Goal: Task Accomplishment & Management: Use online tool/utility

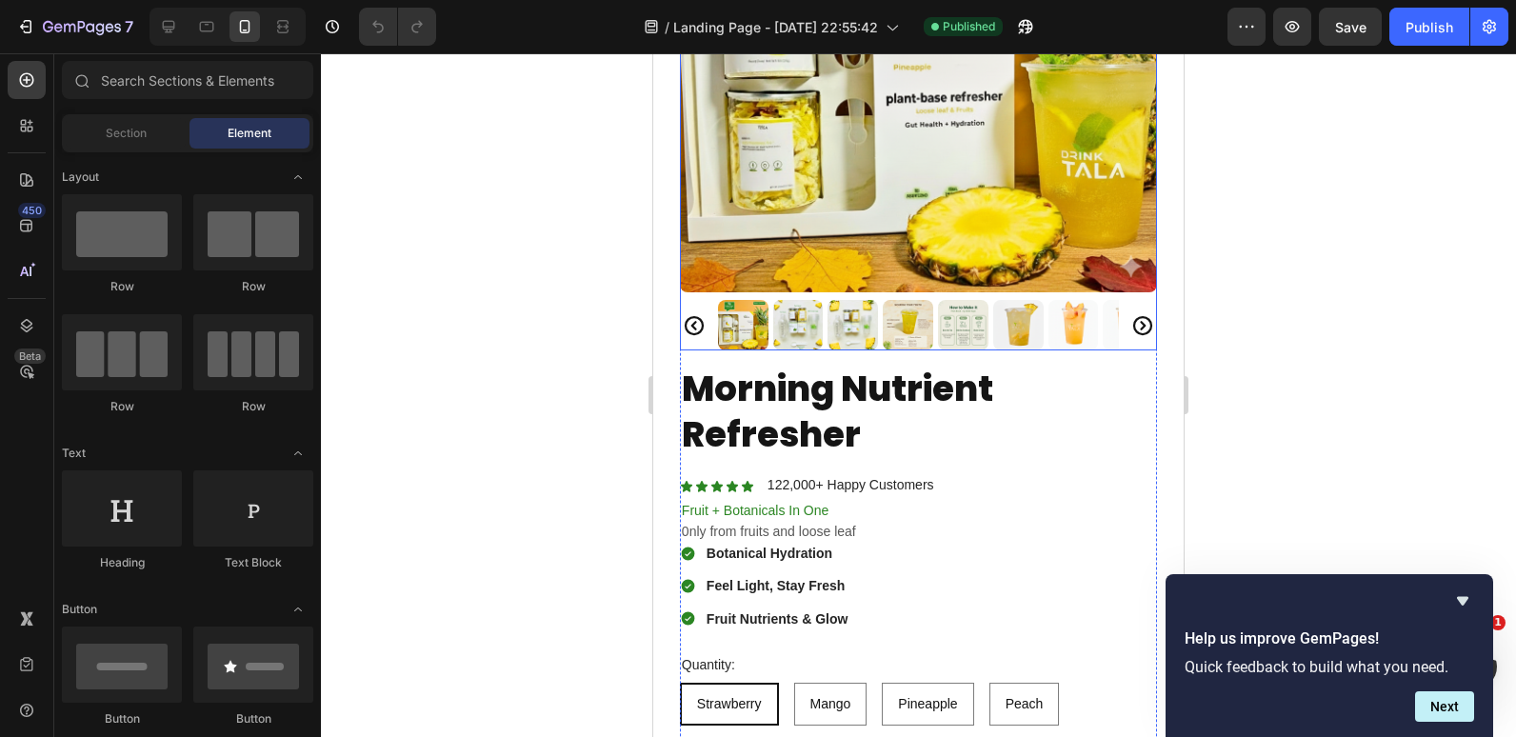
scroll to position [366, 0]
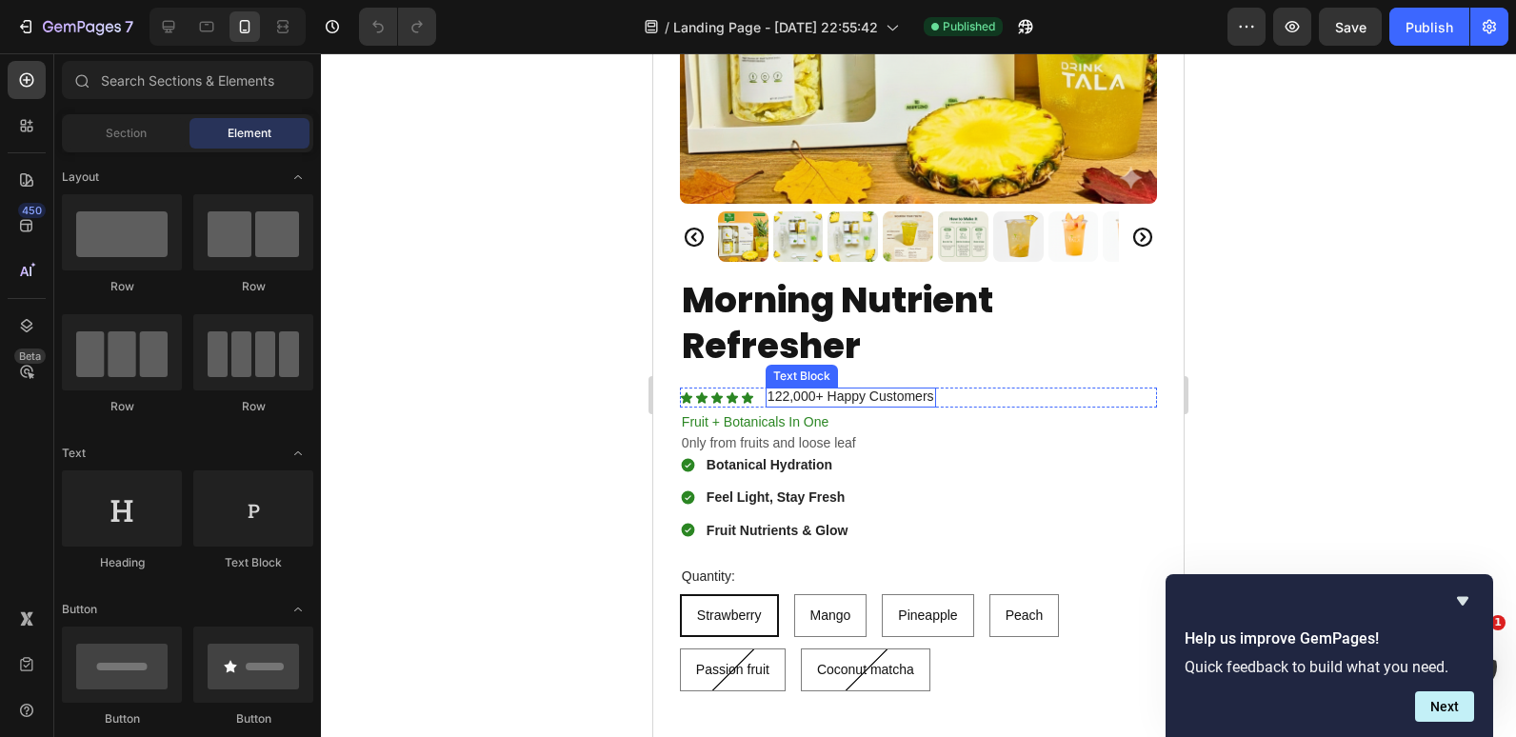
click at [766, 388] on div "122,000+ Happy Customers" at bounding box center [851, 398] width 170 height 20
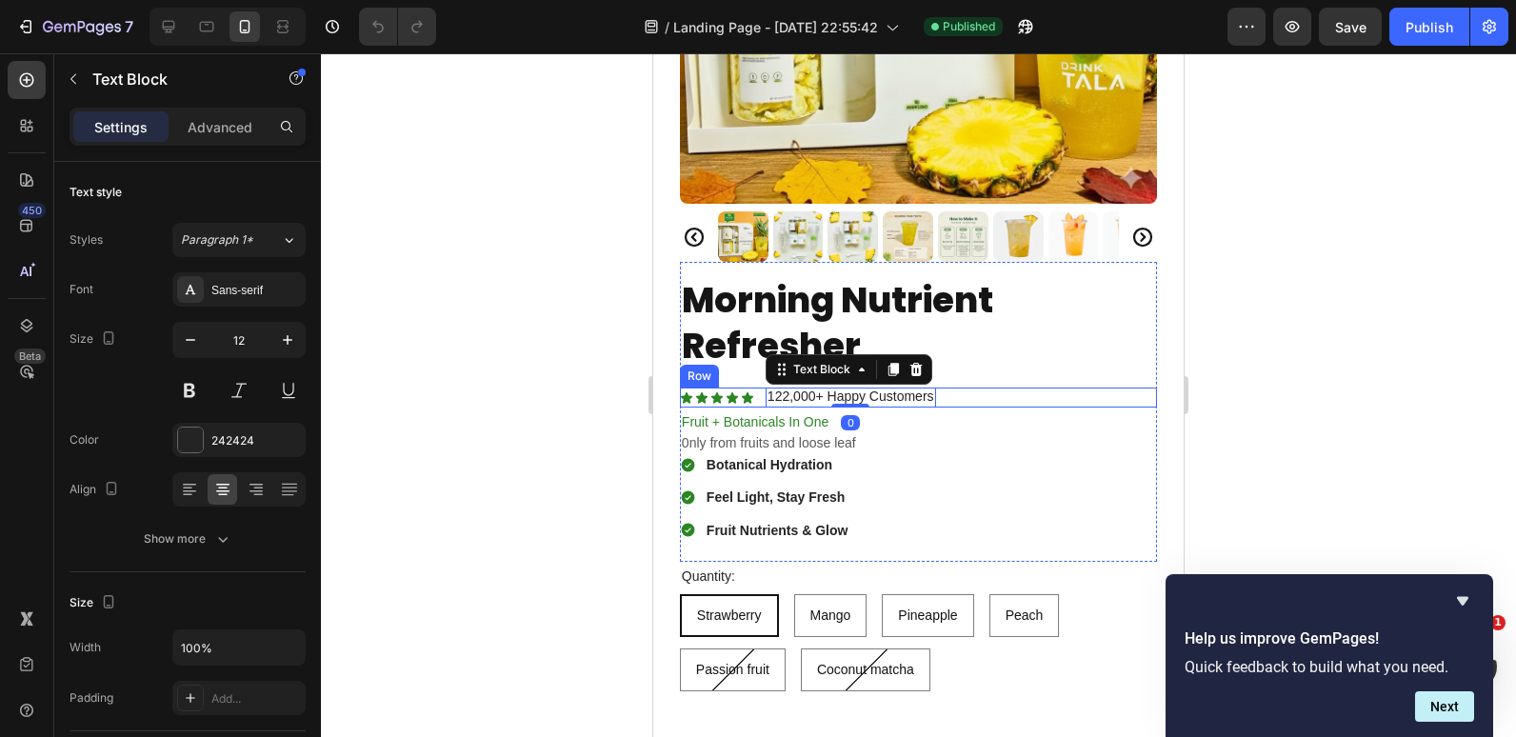
click at [956, 391] on div "Icon Icon Icon Icon Icon Icon List 122,000+ Happy Customers Text Block 0 Row" at bounding box center [918, 398] width 477 height 20
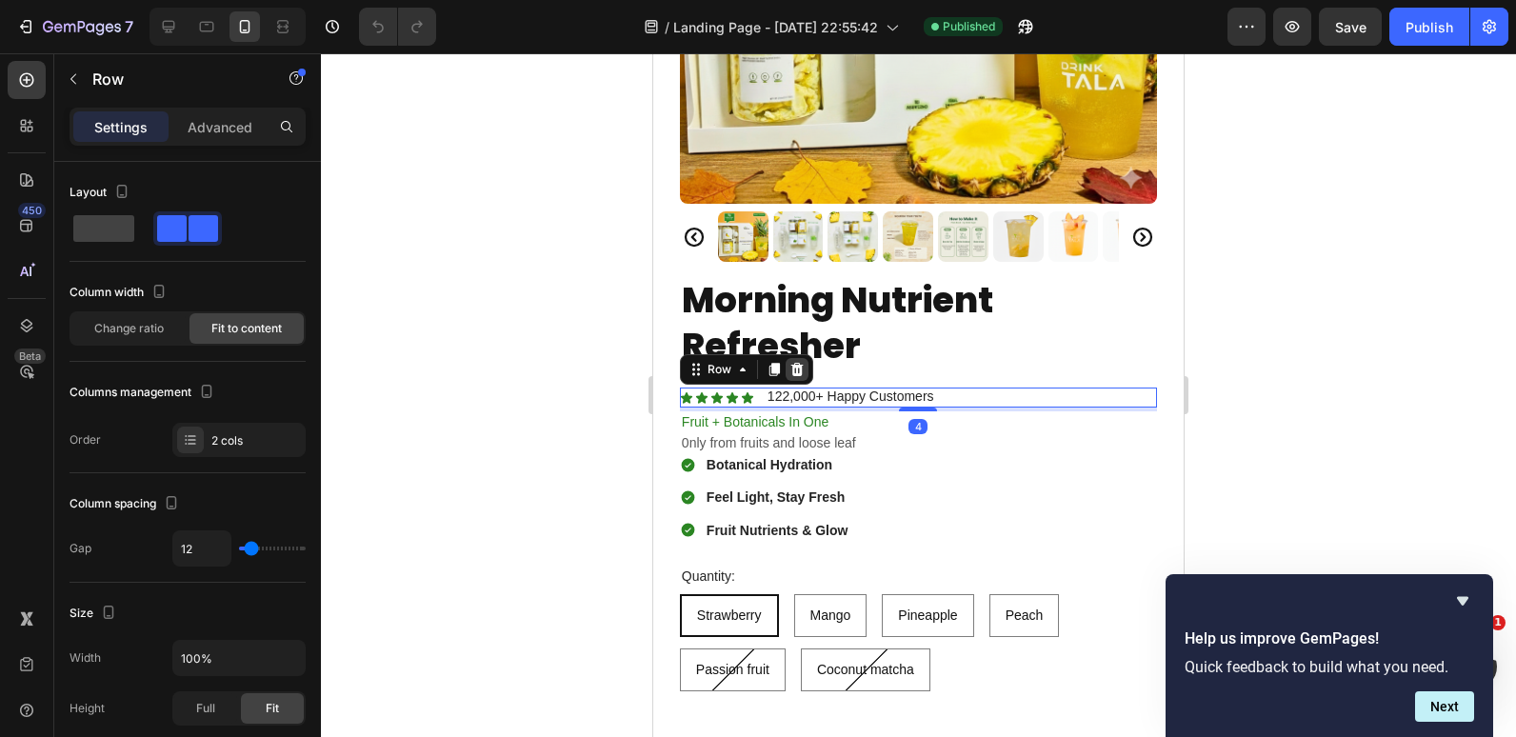
click at [790, 362] on icon at bounding box center [797, 369] width 15 height 15
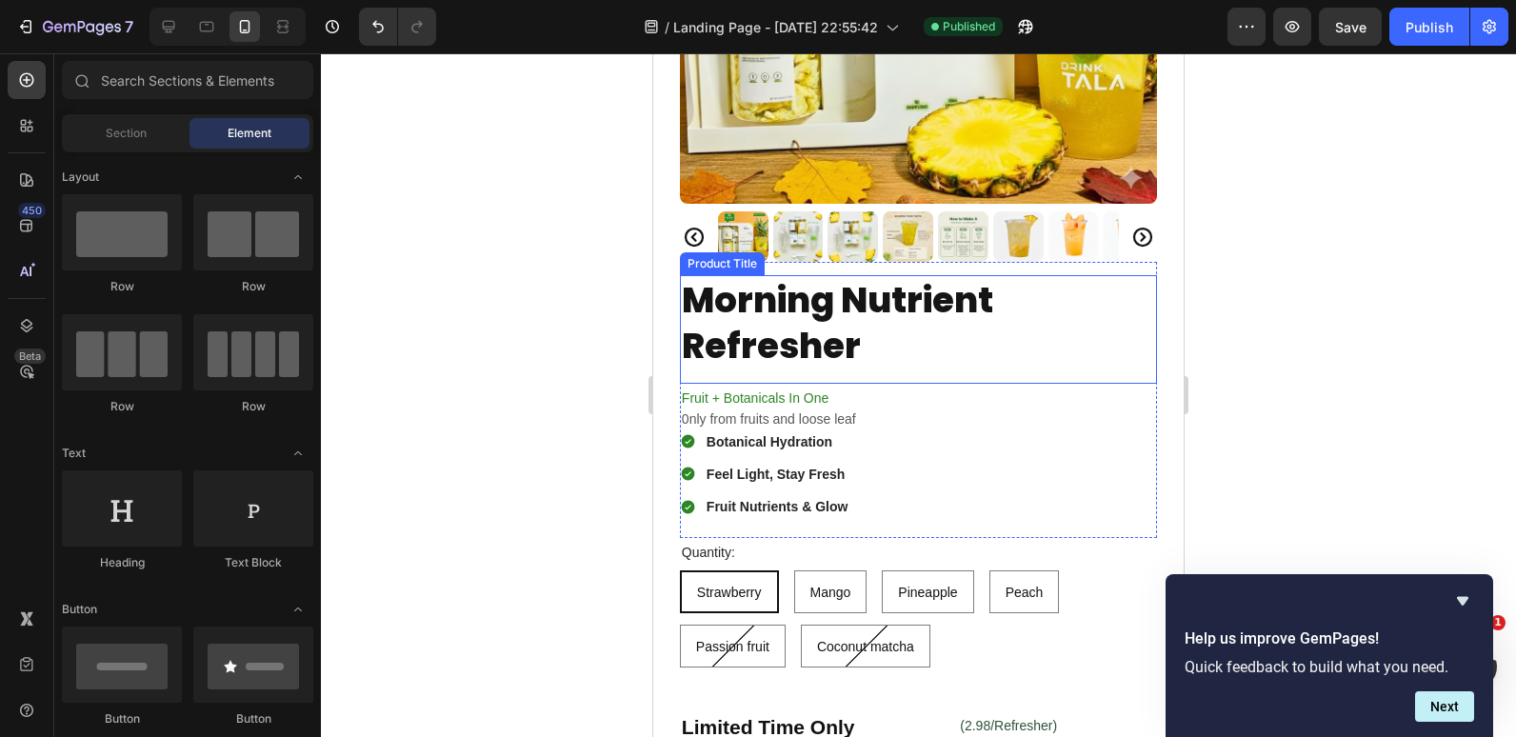
click at [718, 364] on div "Morning Nutrient Refresher Product Title" at bounding box center [918, 329] width 477 height 109
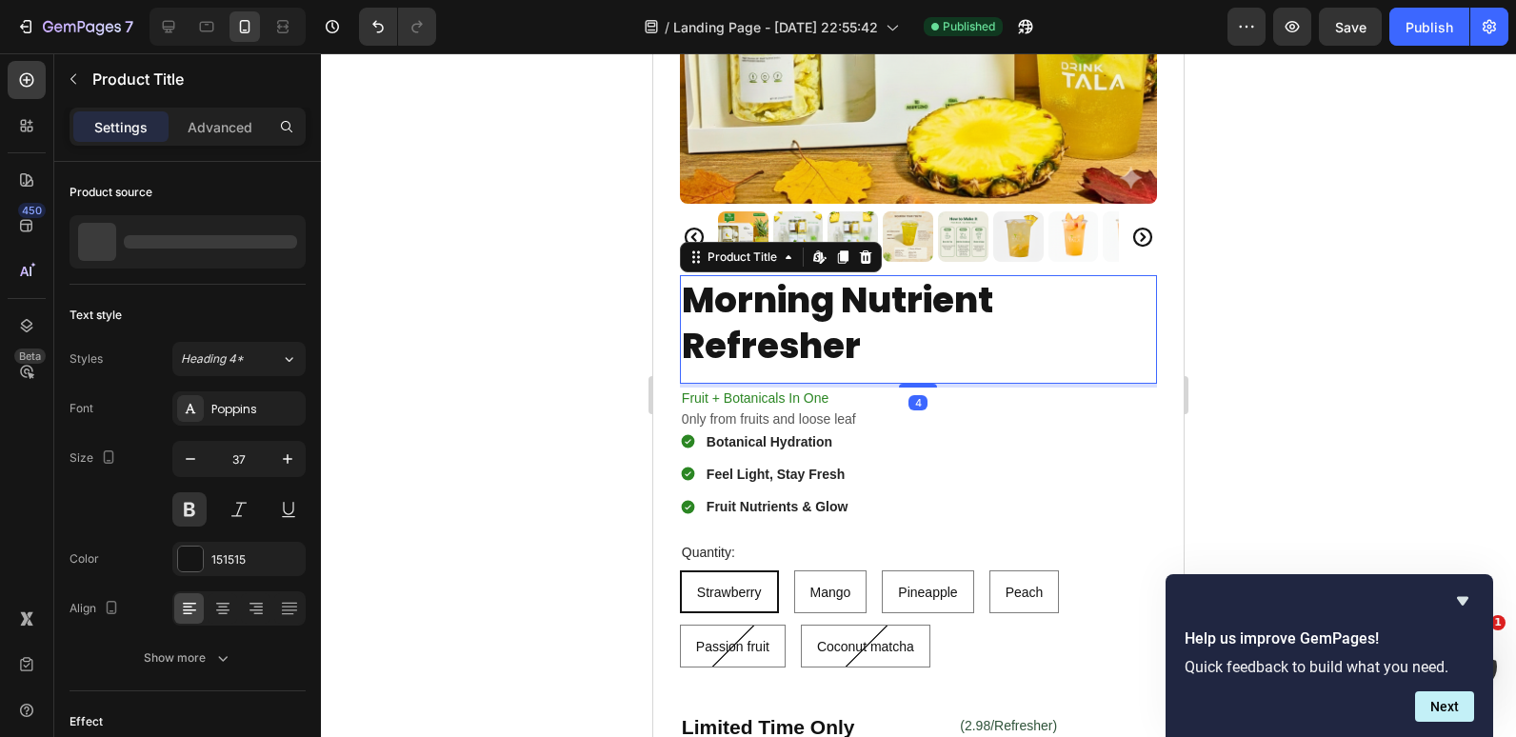
click at [580, 355] on div at bounding box center [918, 395] width 1195 height 684
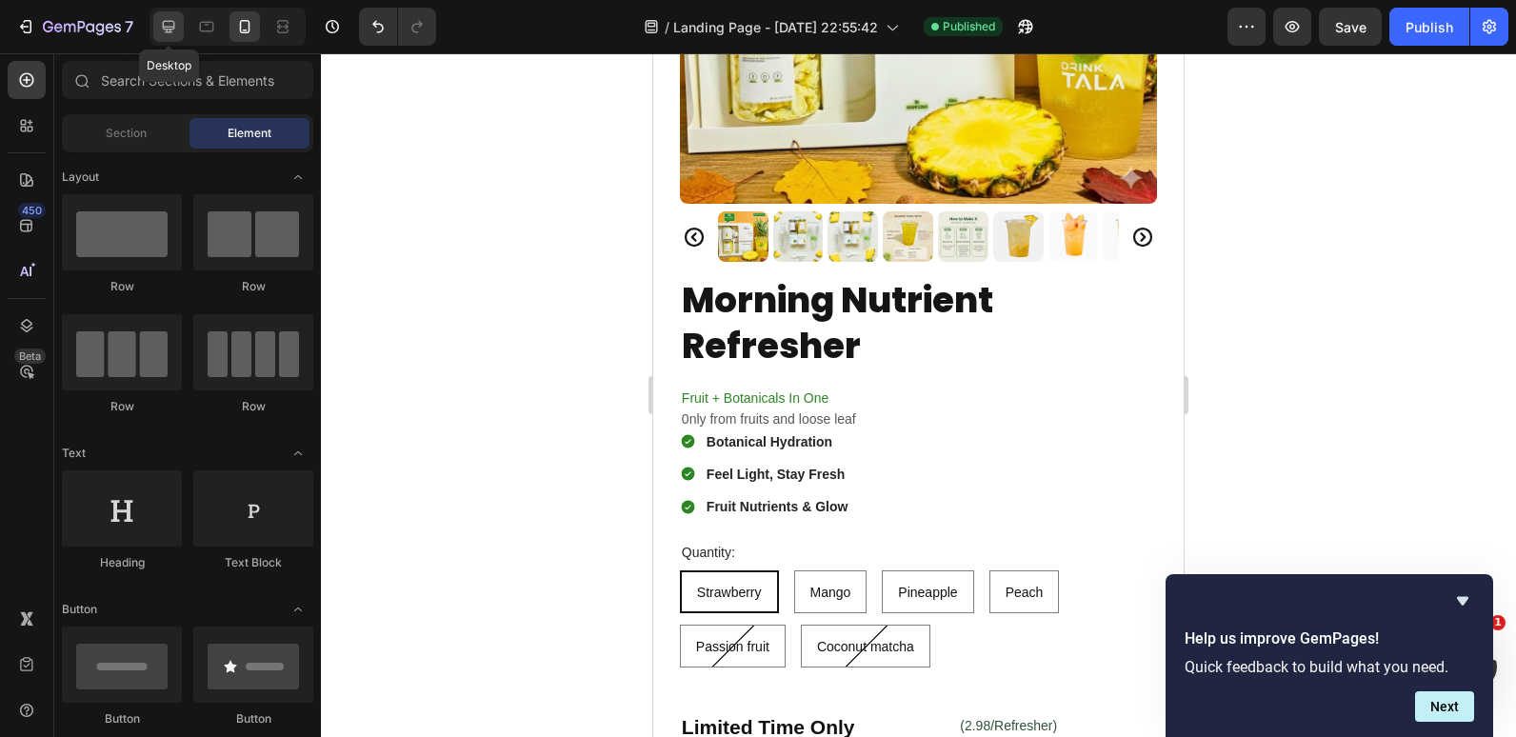
click at [182, 16] on div at bounding box center [168, 26] width 30 height 30
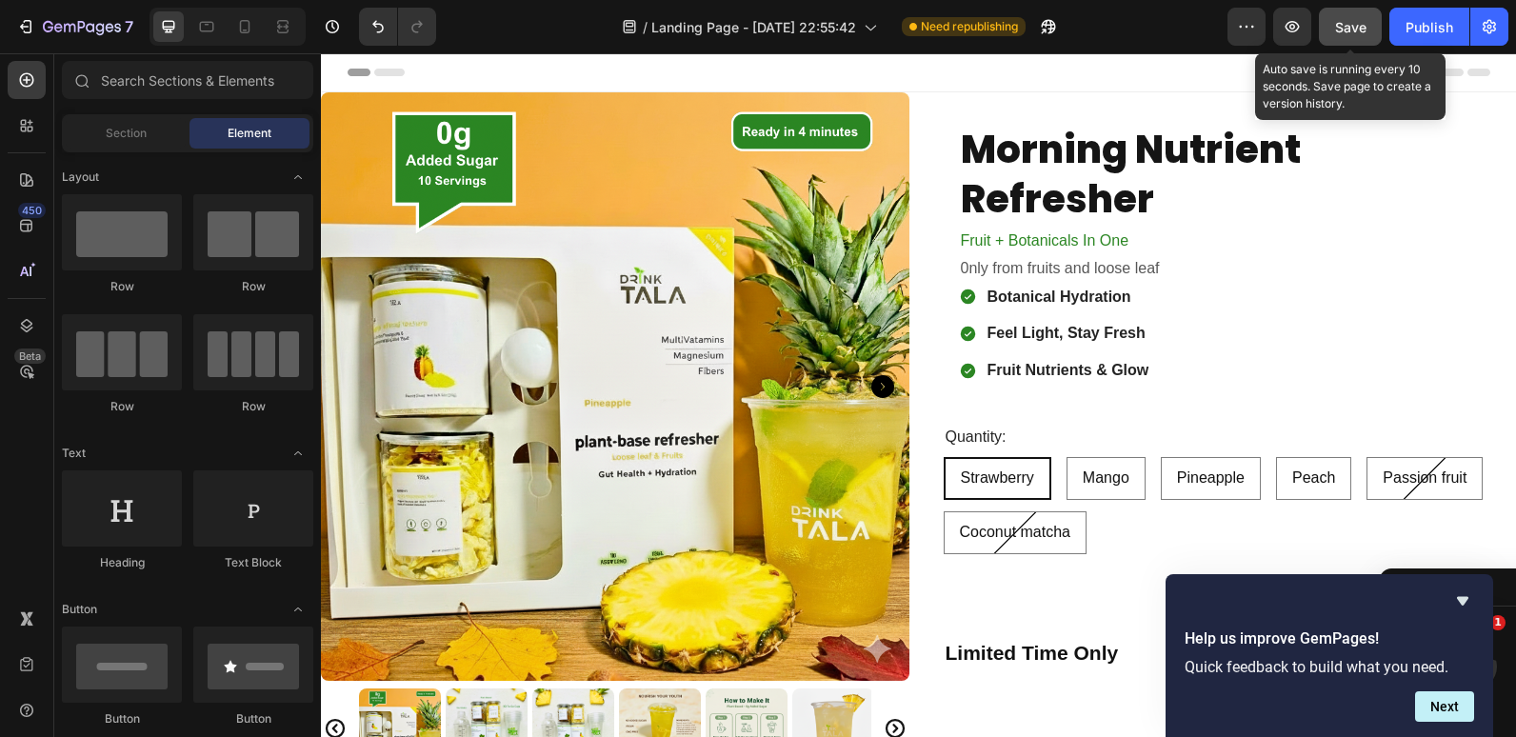
click at [1348, 34] on span "Save" at bounding box center [1350, 27] width 31 height 16
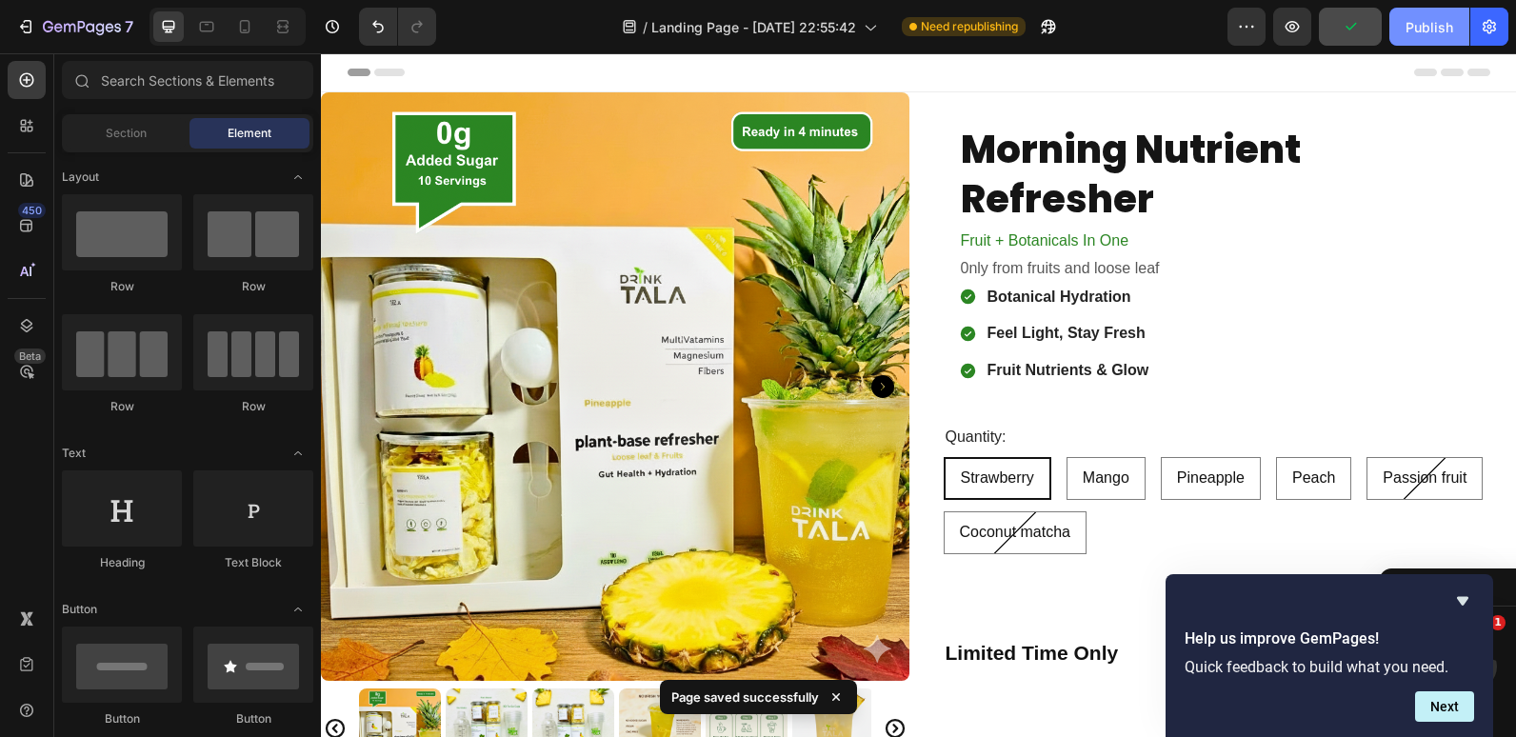
click at [1424, 32] on div "Publish" at bounding box center [1430, 27] width 48 height 20
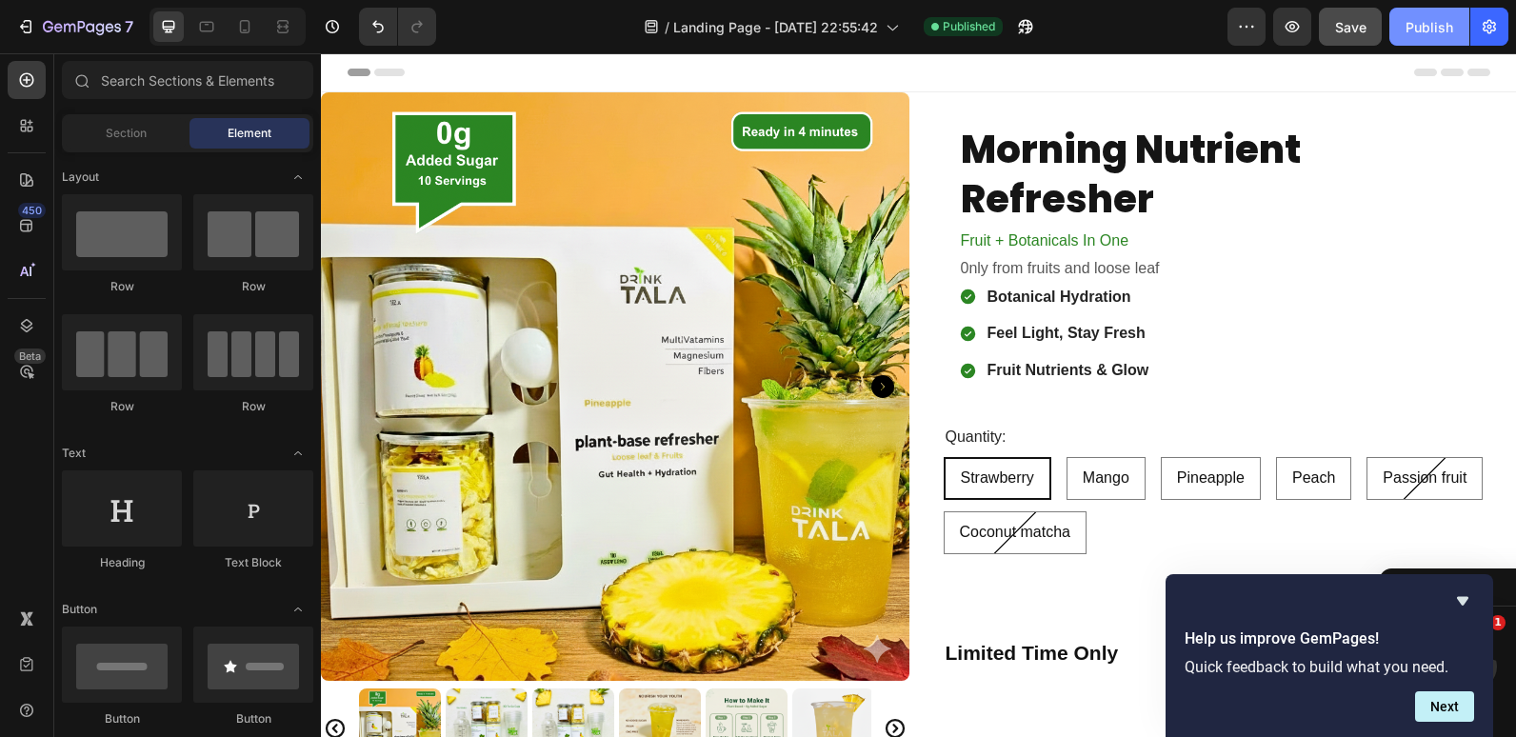
click at [1444, 27] on div "Publish" at bounding box center [1430, 27] width 48 height 20
click at [124, 128] on span "Section" at bounding box center [126, 133] width 41 height 17
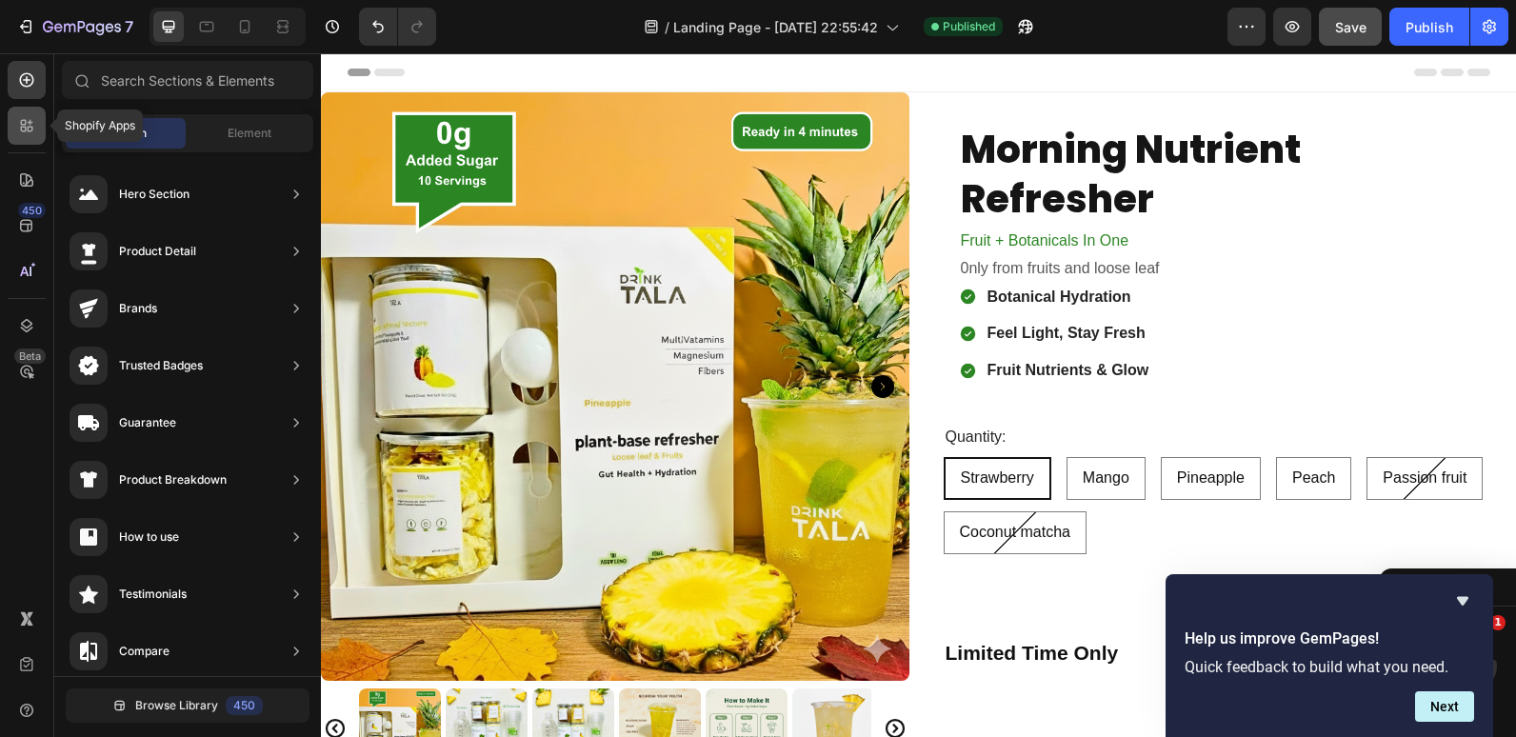
click at [24, 132] on icon at bounding box center [26, 125] width 19 height 19
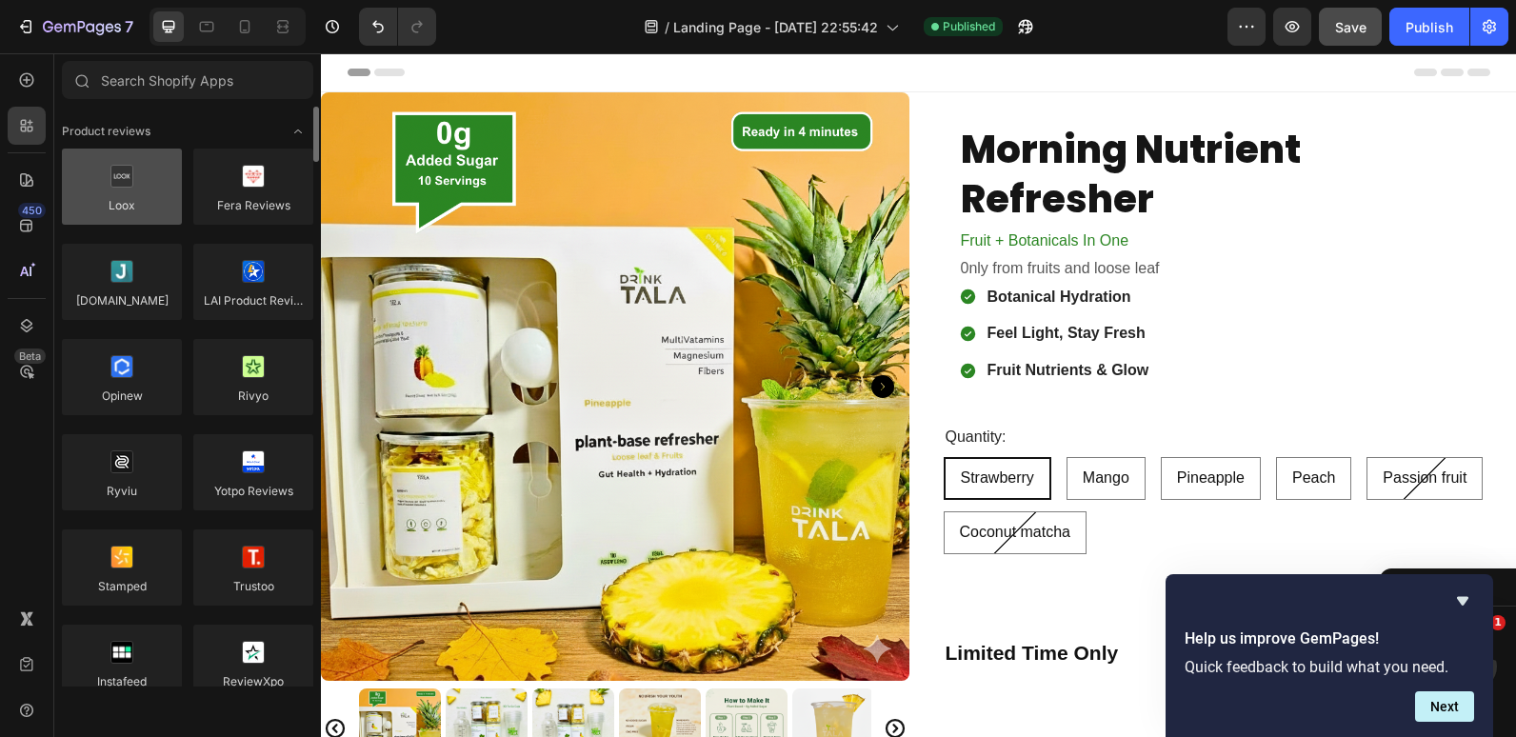
click at [124, 195] on div at bounding box center [122, 187] width 120 height 76
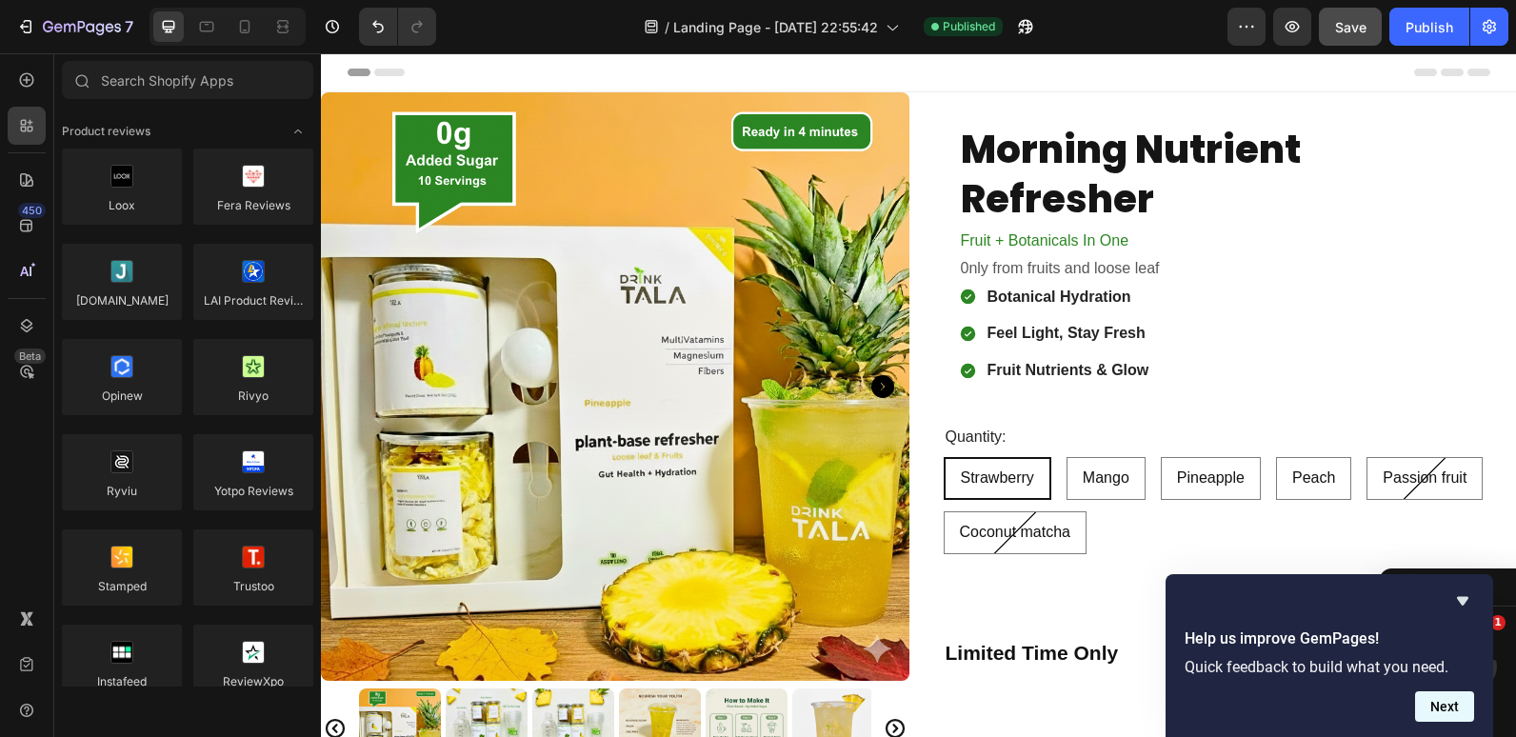
click at [1435, 694] on button "Next" at bounding box center [1444, 706] width 59 height 30
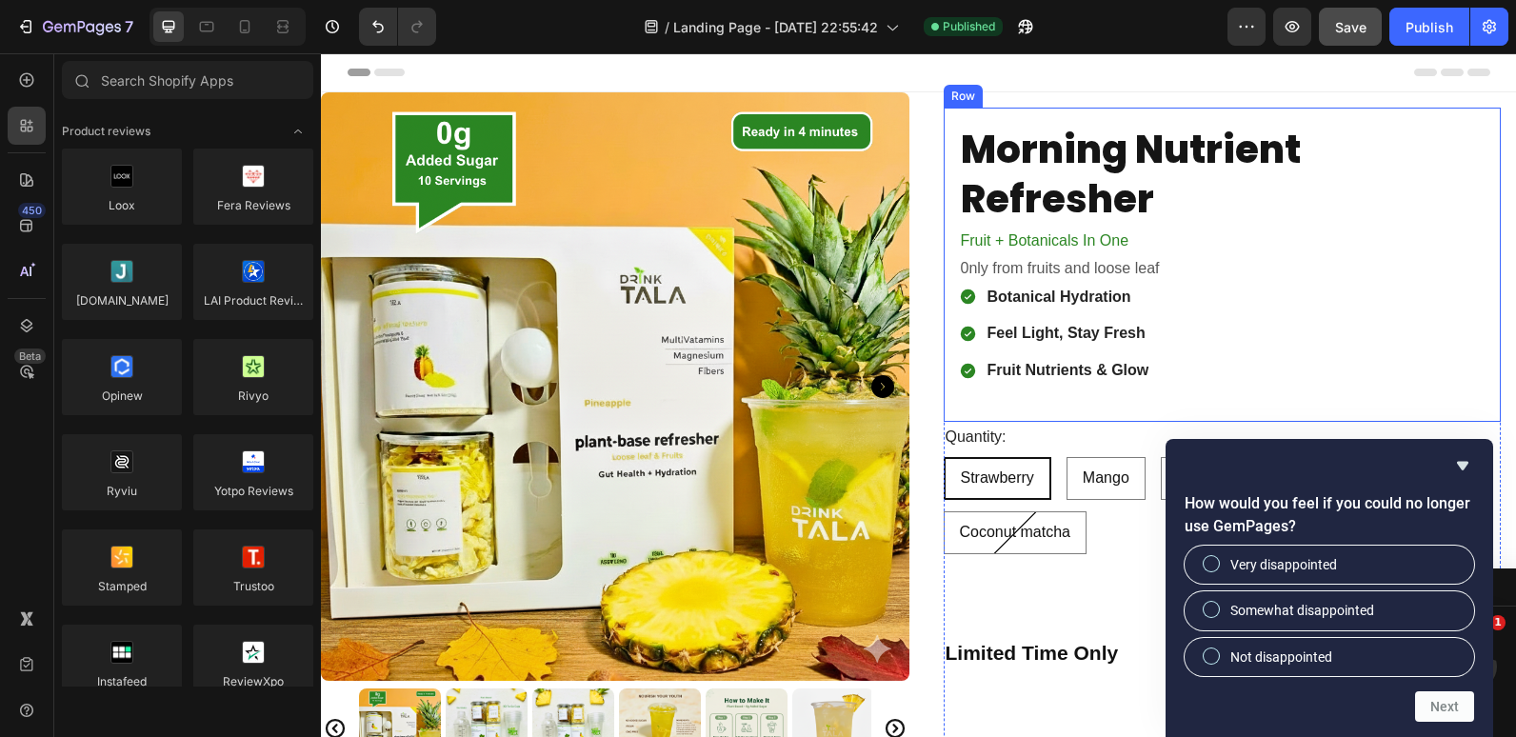
click at [1337, 388] on div "Morning Nutrient Refresher Product Title Fruit + Botanicals In One Text Block 0…" at bounding box center [1223, 265] width 528 height 284
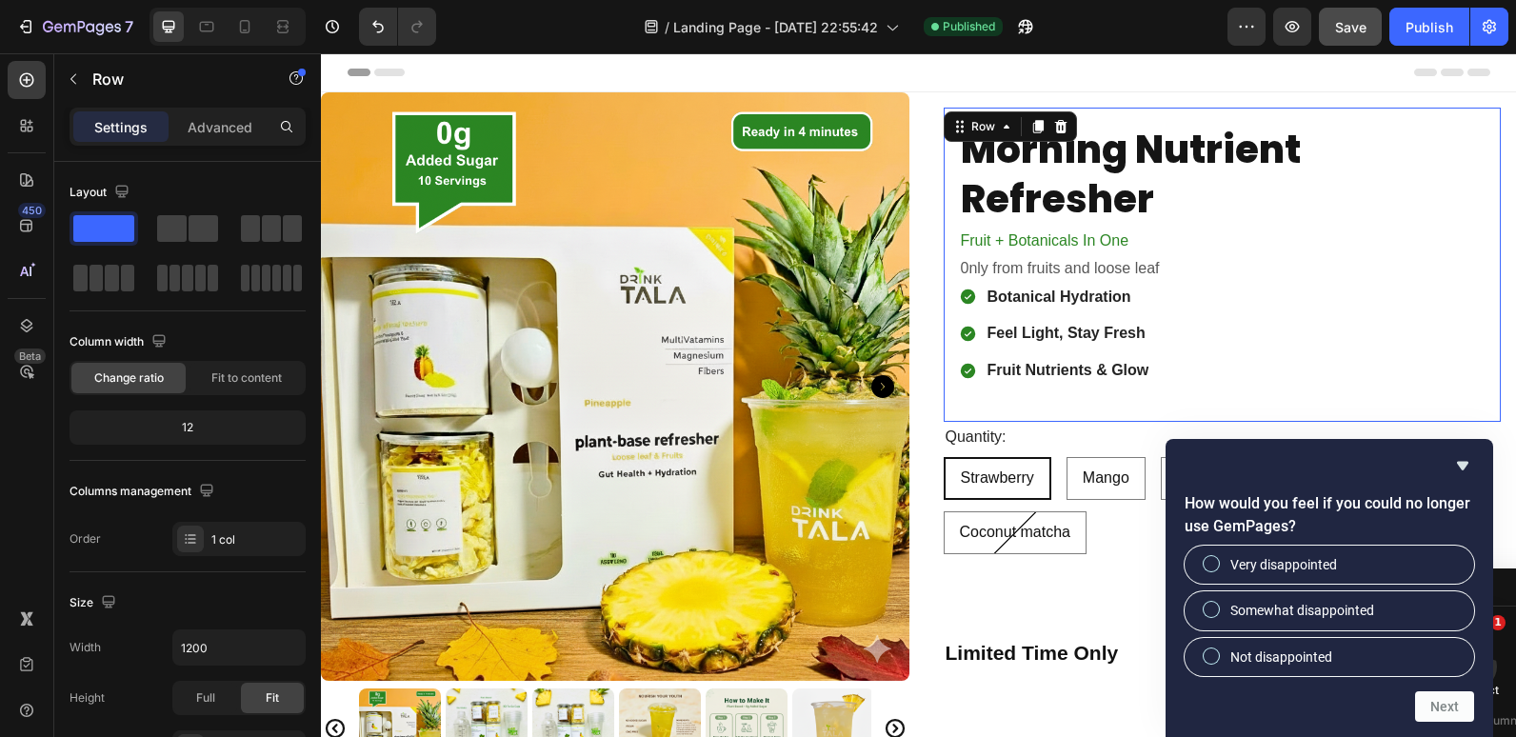
scroll to position [178, 0]
click at [26, 133] on icon at bounding box center [26, 125] width 19 height 19
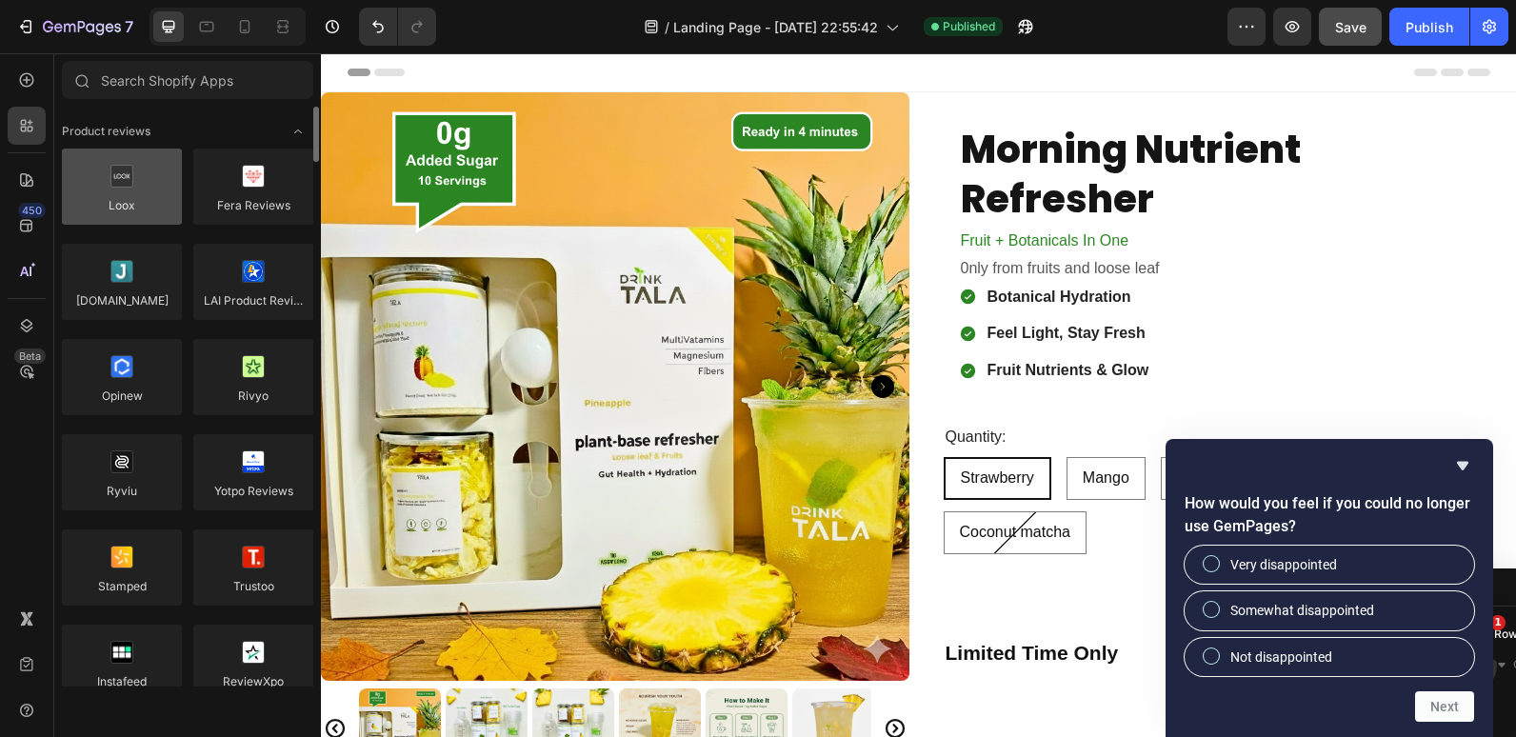
click at [132, 189] on div at bounding box center [122, 187] width 120 height 76
click at [132, 190] on div at bounding box center [122, 187] width 120 height 76
click at [1468, 461] on icon "Hide survey" at bounding box center [1462, 465] width 23 height 23
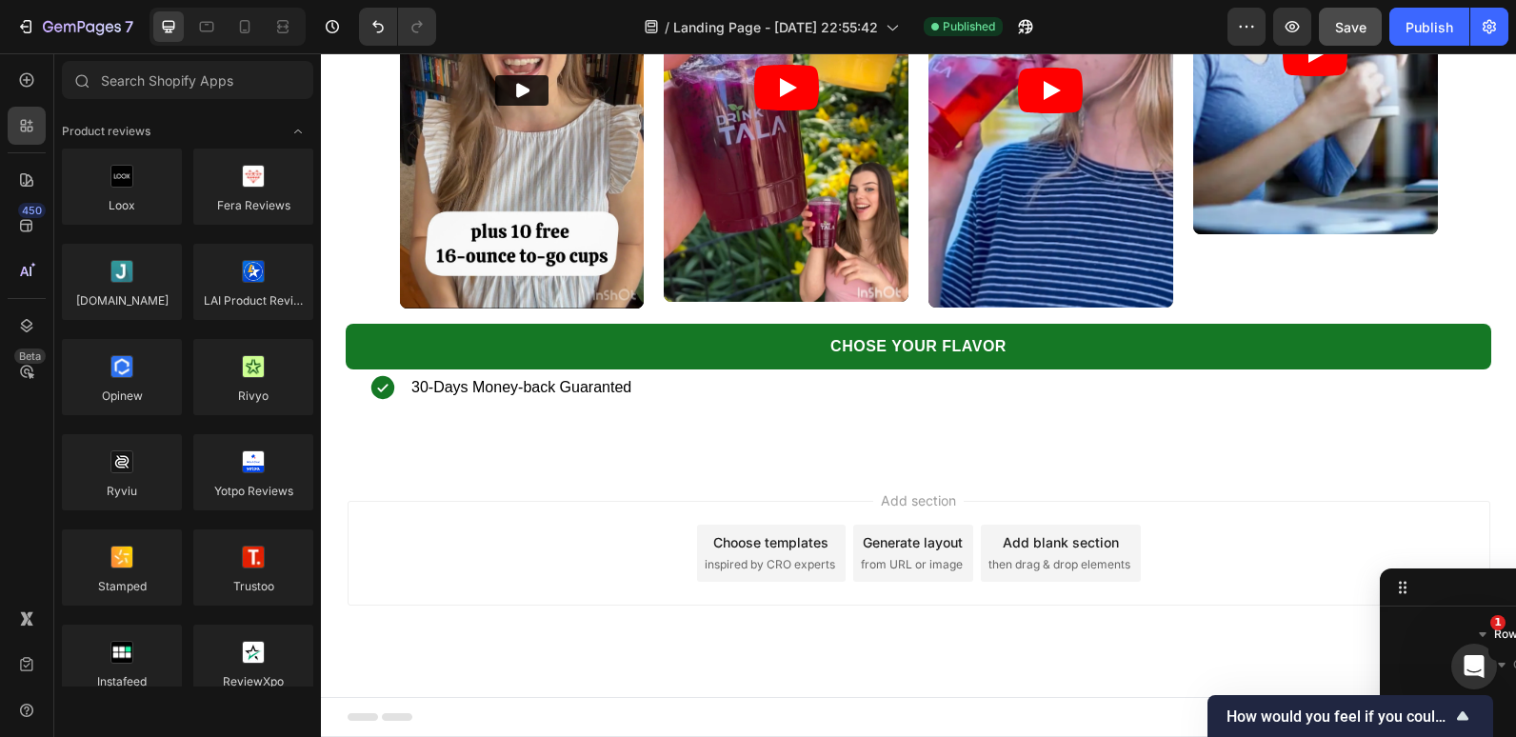
scroll to position [5510, 0]
click at [103, 191] on div at bounding box center [122, 187] width 120 height 76
click at [153, 195] on div at bounding box center [122, 187] width 120 height 76
drag, startPoint x: 164, startPoint y: 206, endPoint x: 131, endPoint y: 198, distance: 33.3
click at [131, 198] on div at bounding box center [122, 187] width 120 height 76
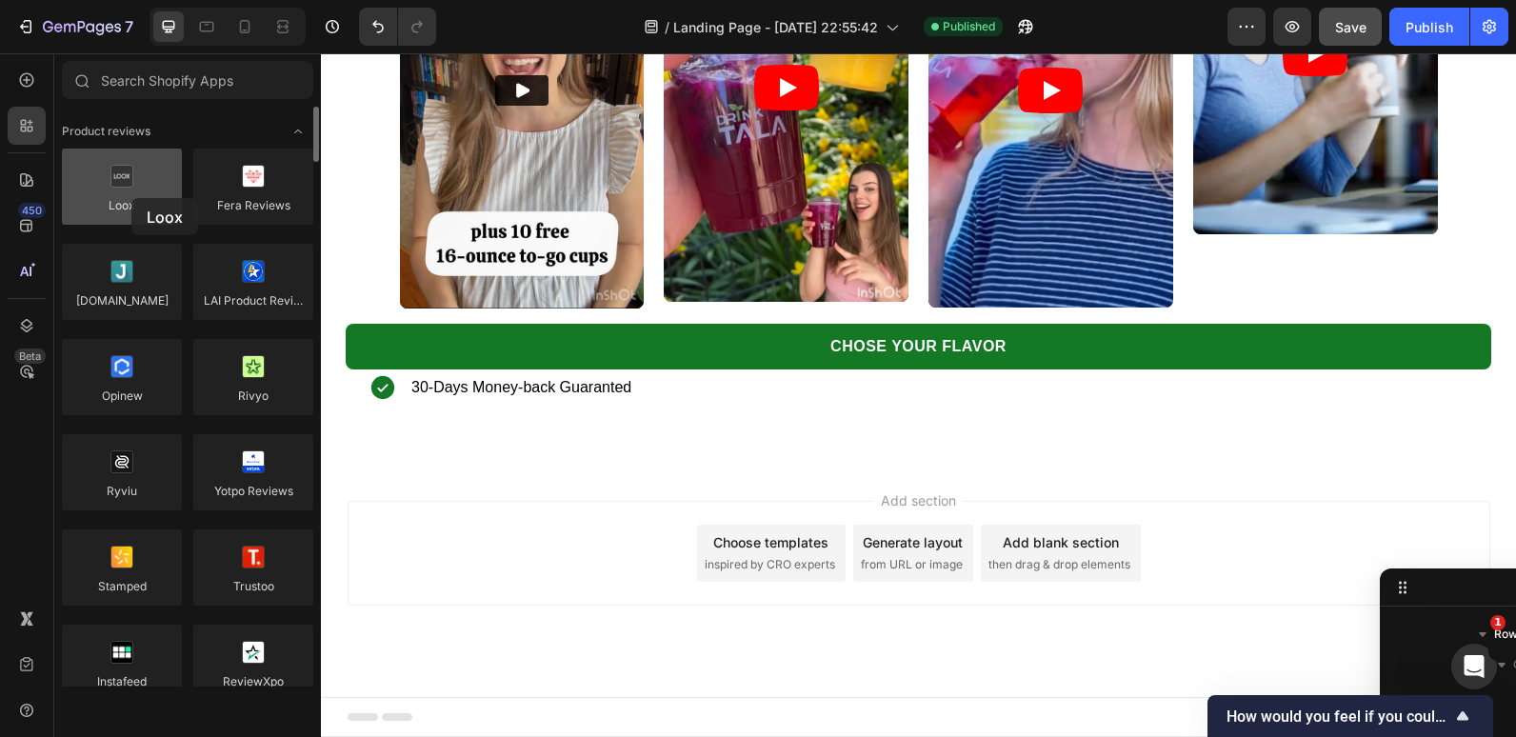
click at [131, 198] on div at bounding box center [122, 187] width 120 height 76
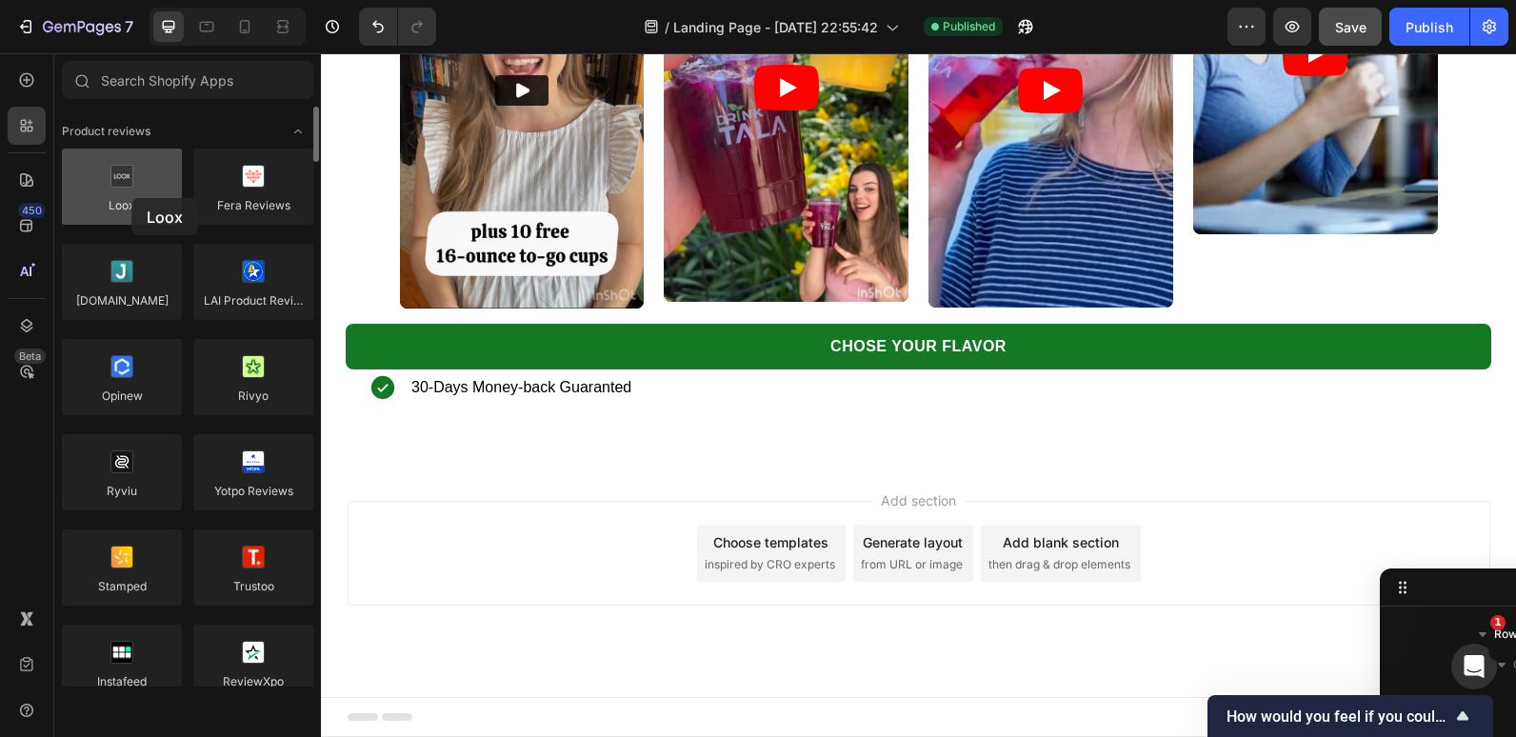
click at [131, 198] on div at bounding box center [122, 187] width 120 height 76
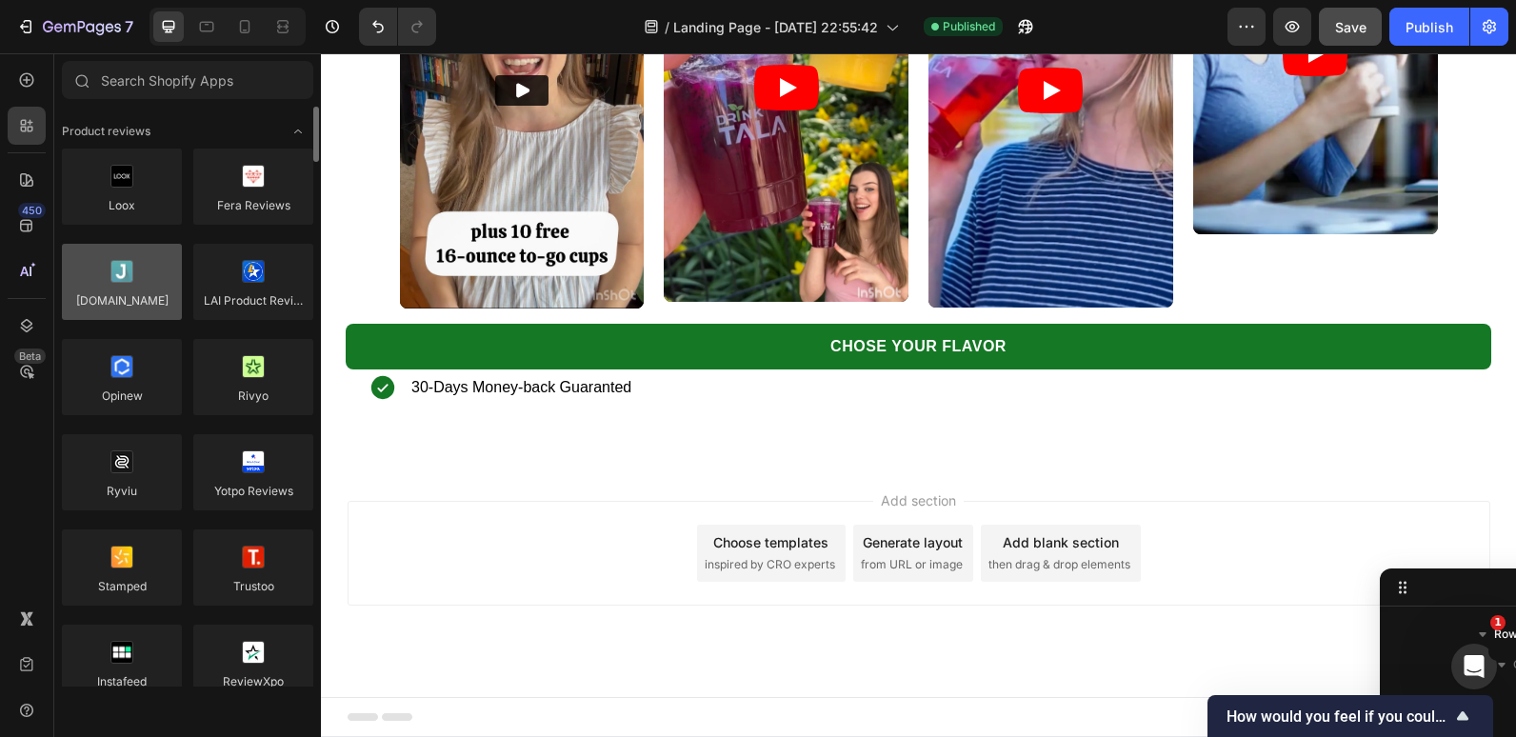
click at [144, 284] on div at bounding box center [122, 282] width 120 height 76
click at [113, 283] on div at bounding box center [122, 282] width 120 height 76
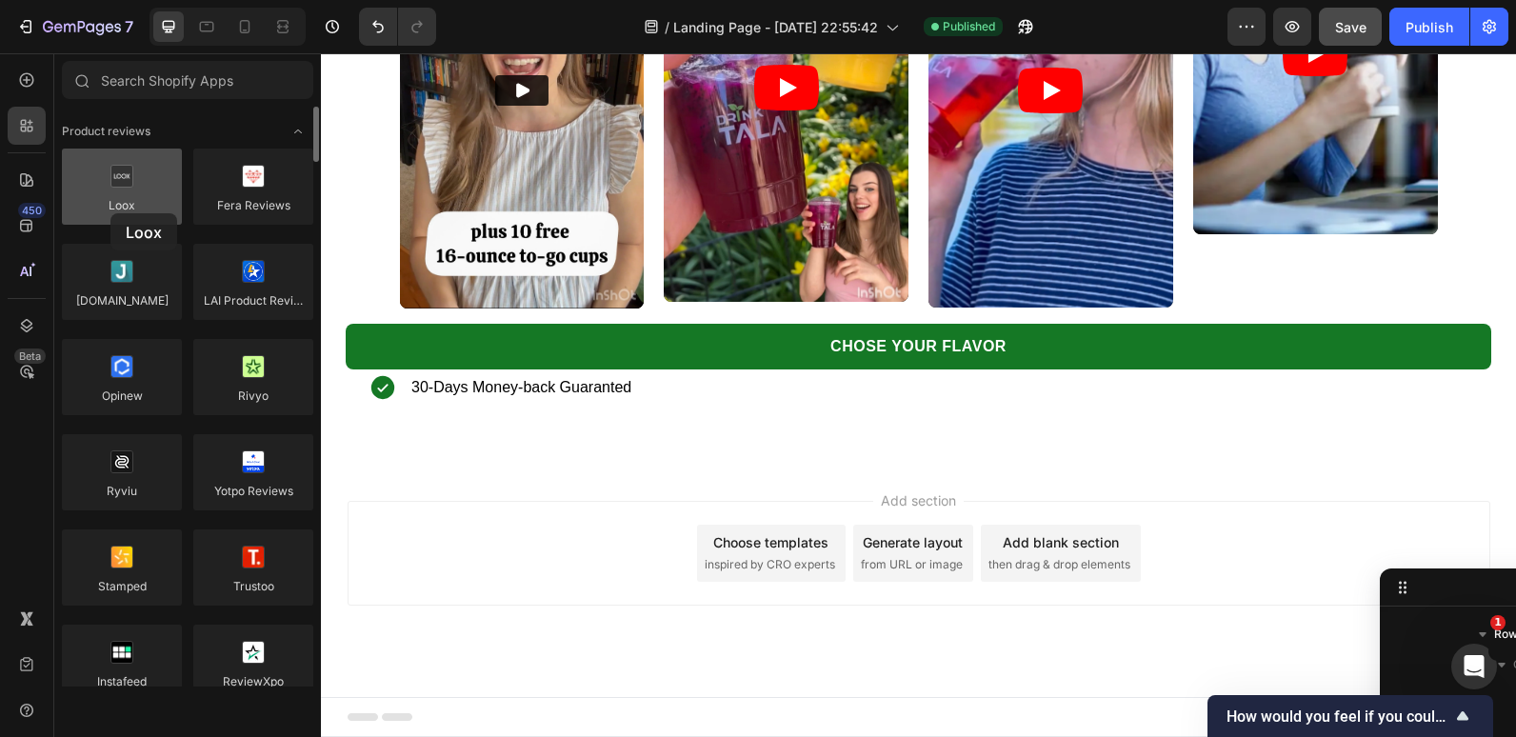
click at [110, 213] on div at bounding box center [122, 187] width 120 height 76
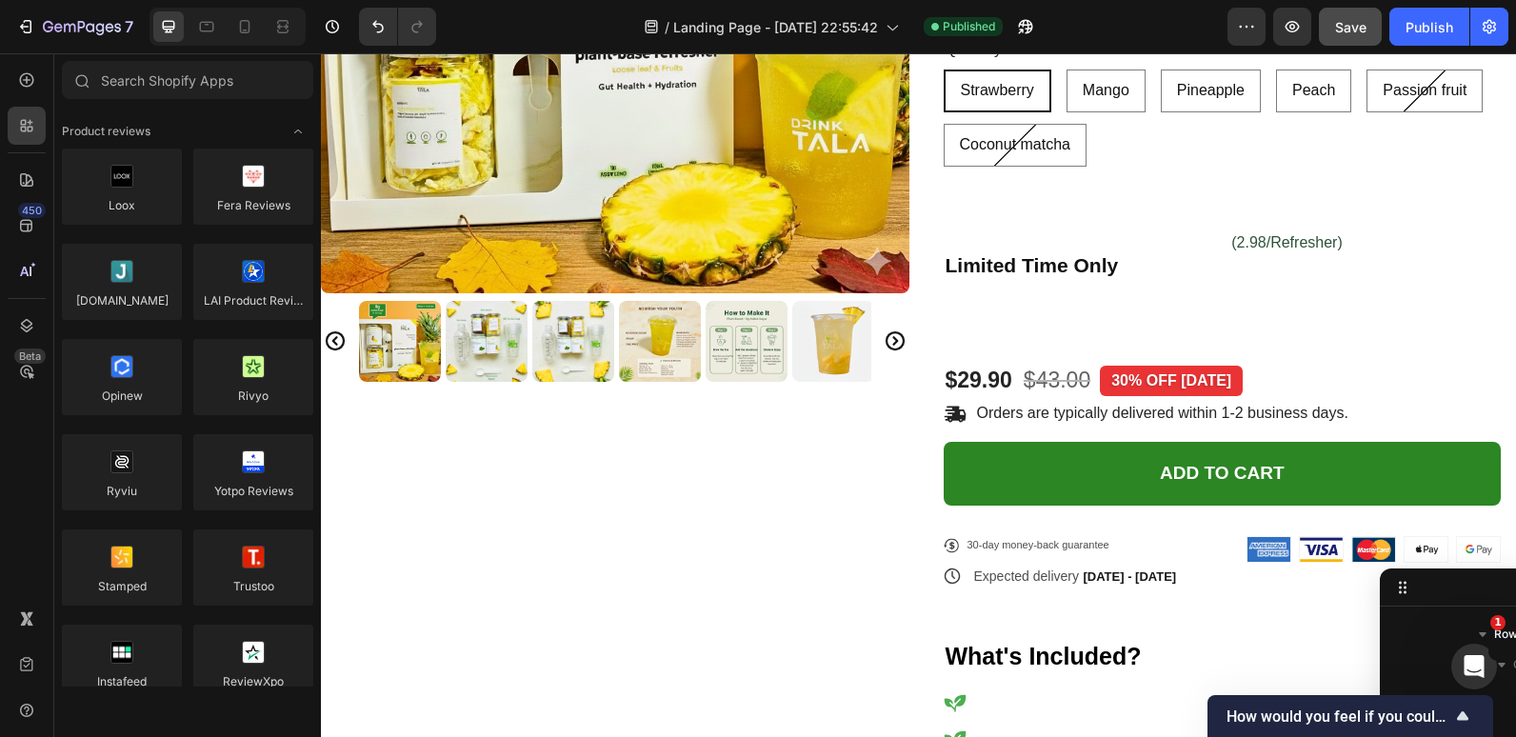
scroll to position [0, 0]
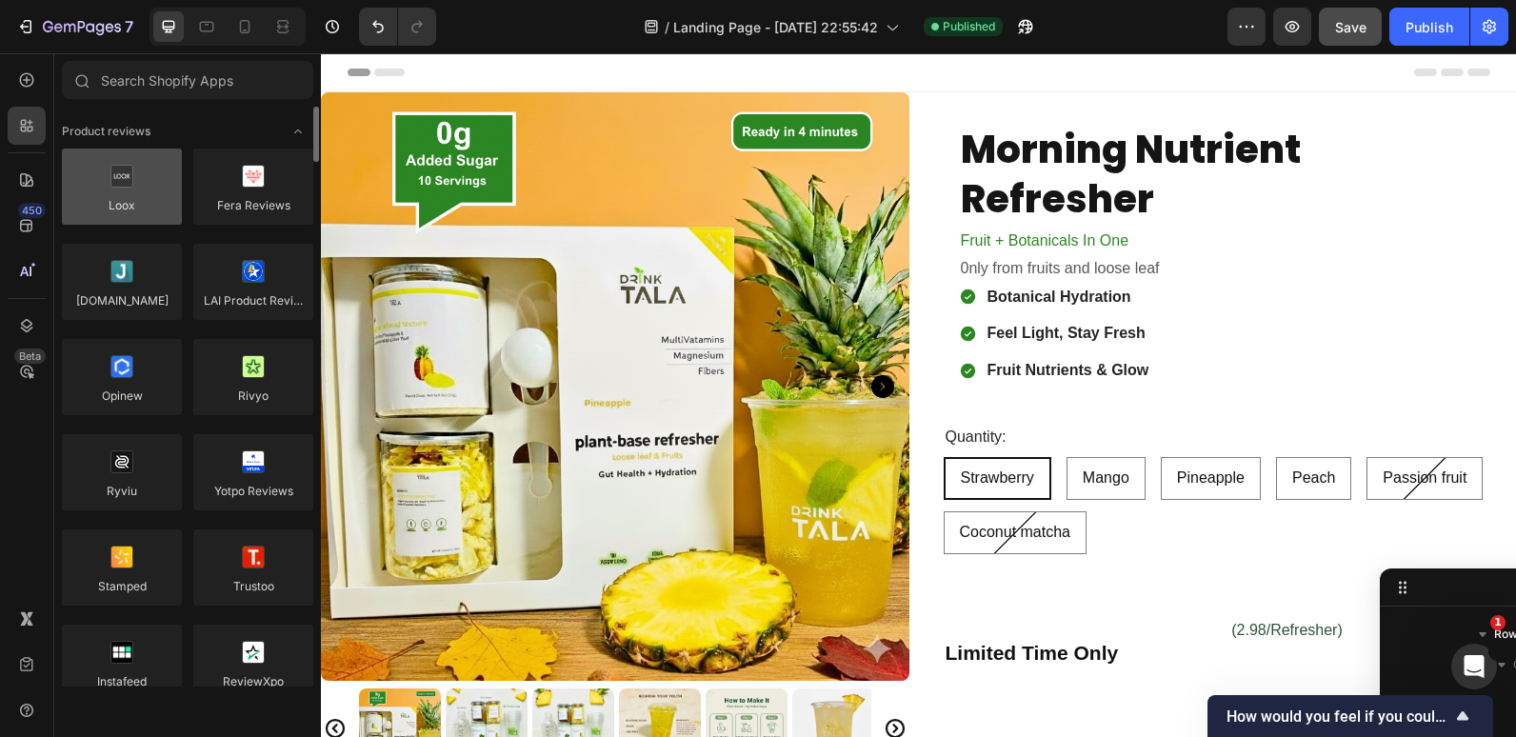
click at [132, 188] on div at bounding box center [122, 187] width 120 height 76
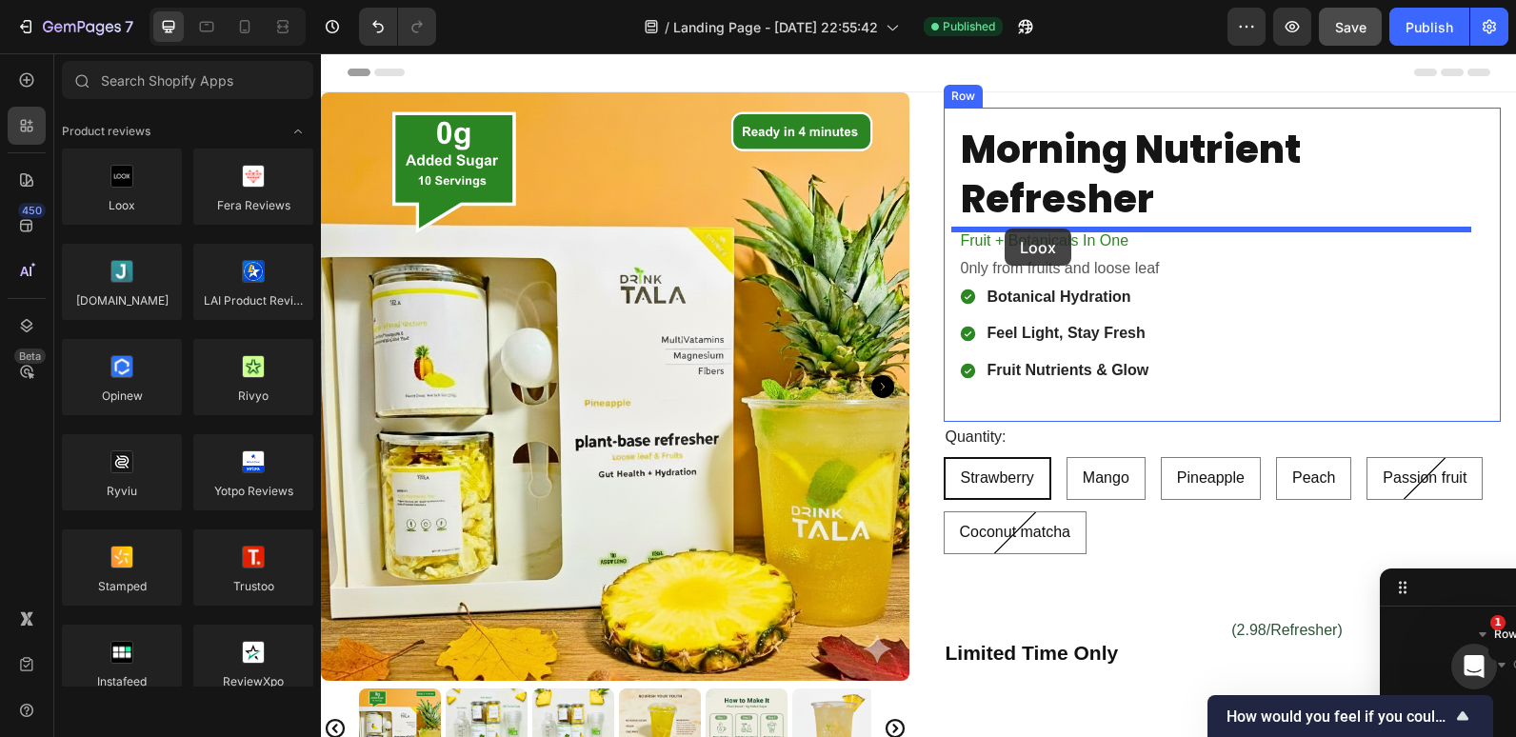
drag, startPoint x: 443, startPoint y: 232, endPoint x: 1005, endPoint y: 229, distance: 561.9
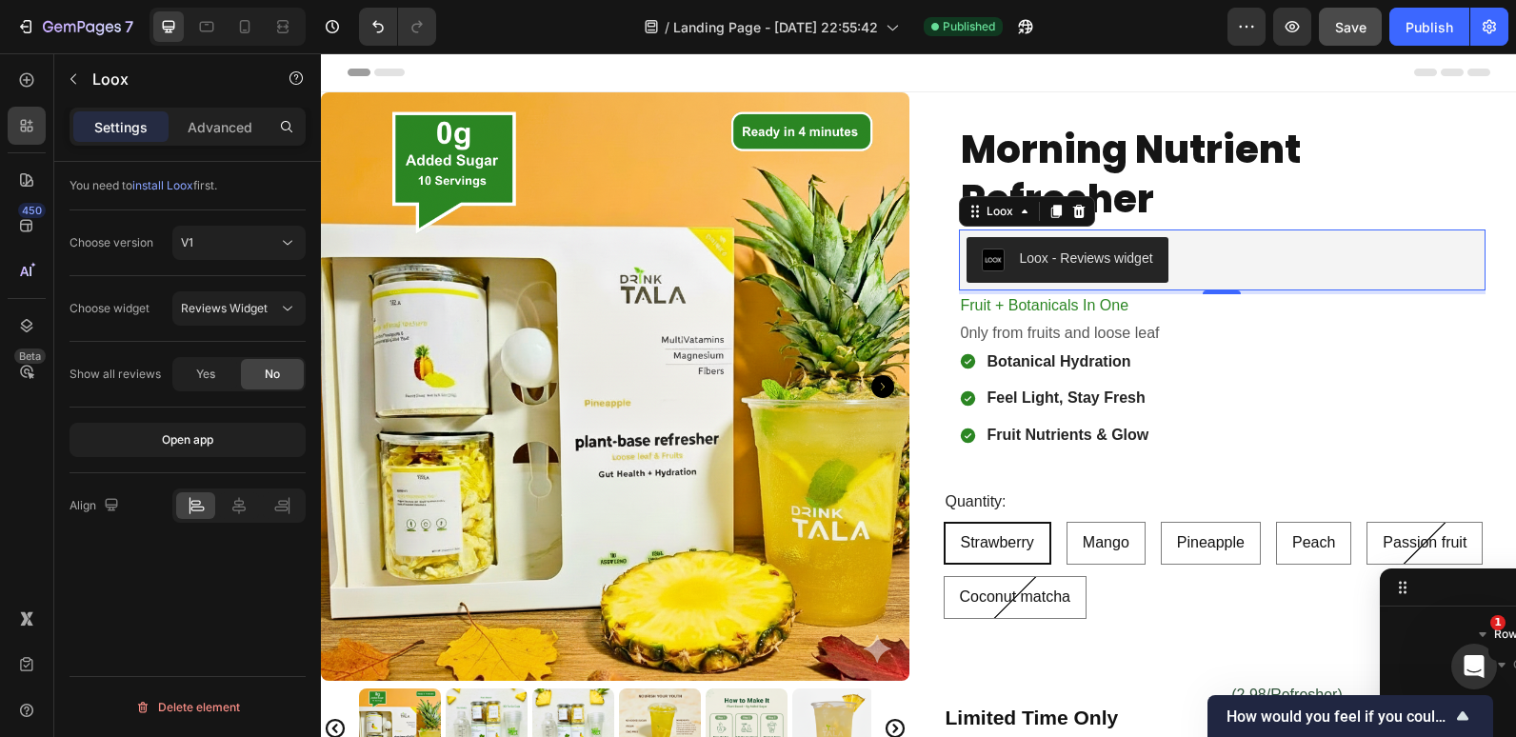
click at [1299, 82] on div "Header" at bounding box center [919, 72] width 1143 height 38
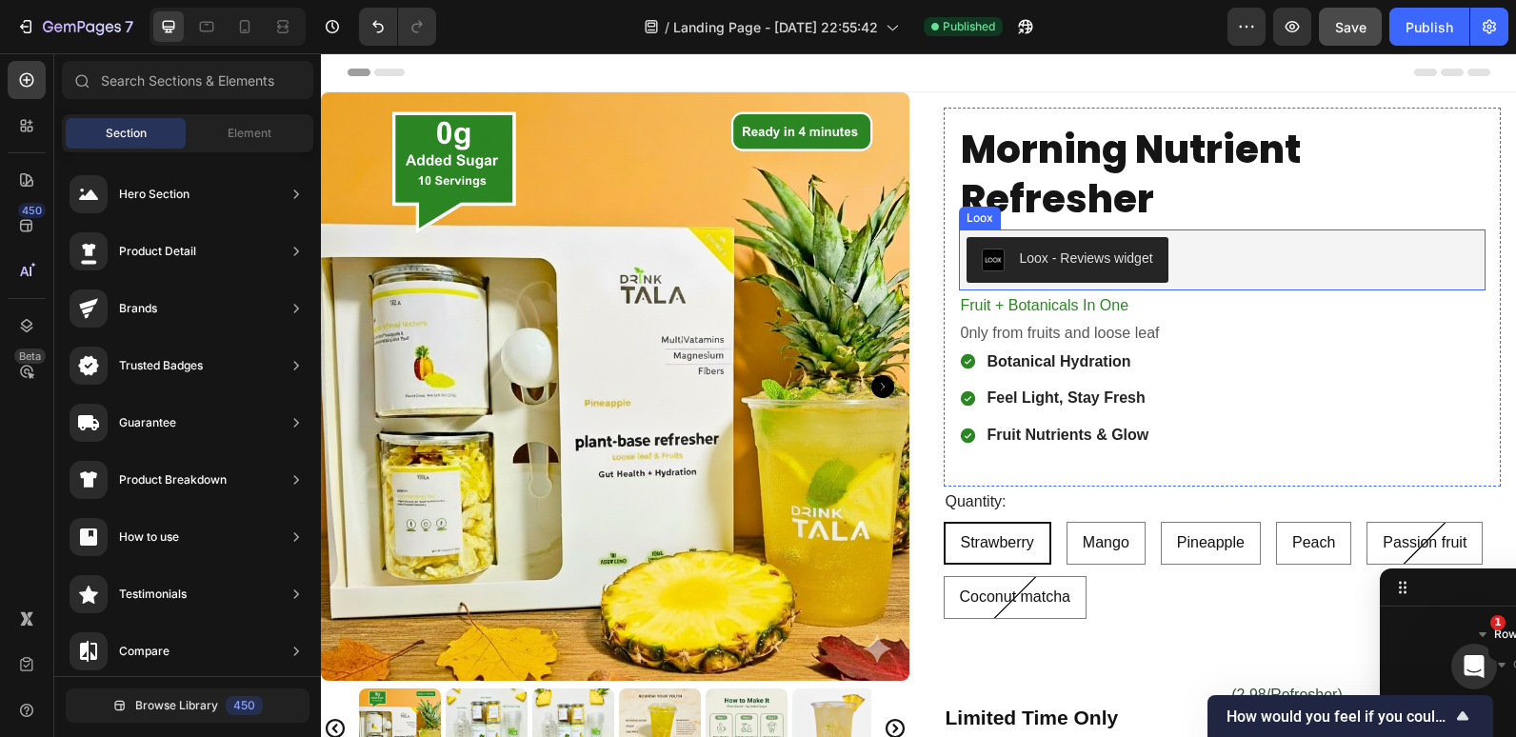
click at [1098, 270] on div "Loox - Reviews widget" at bounding box center [1067, 260] width 171 height 23
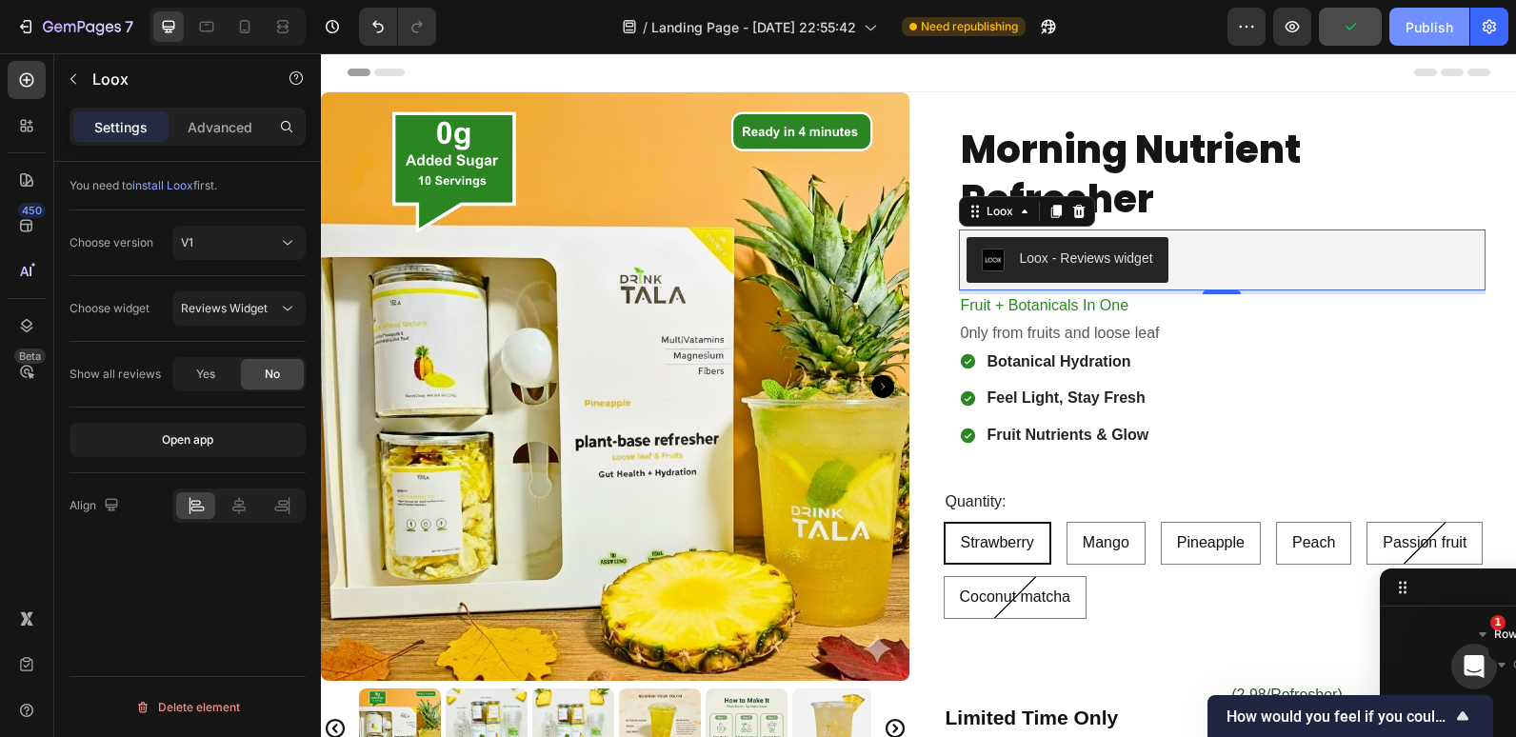
click at [1407, 31] on div "Publish" at bounding box center [1430, 27] width 48 height 20
click at [1126, 70] on div "Header" at bounding box center [919, 72] width 1143 height 38
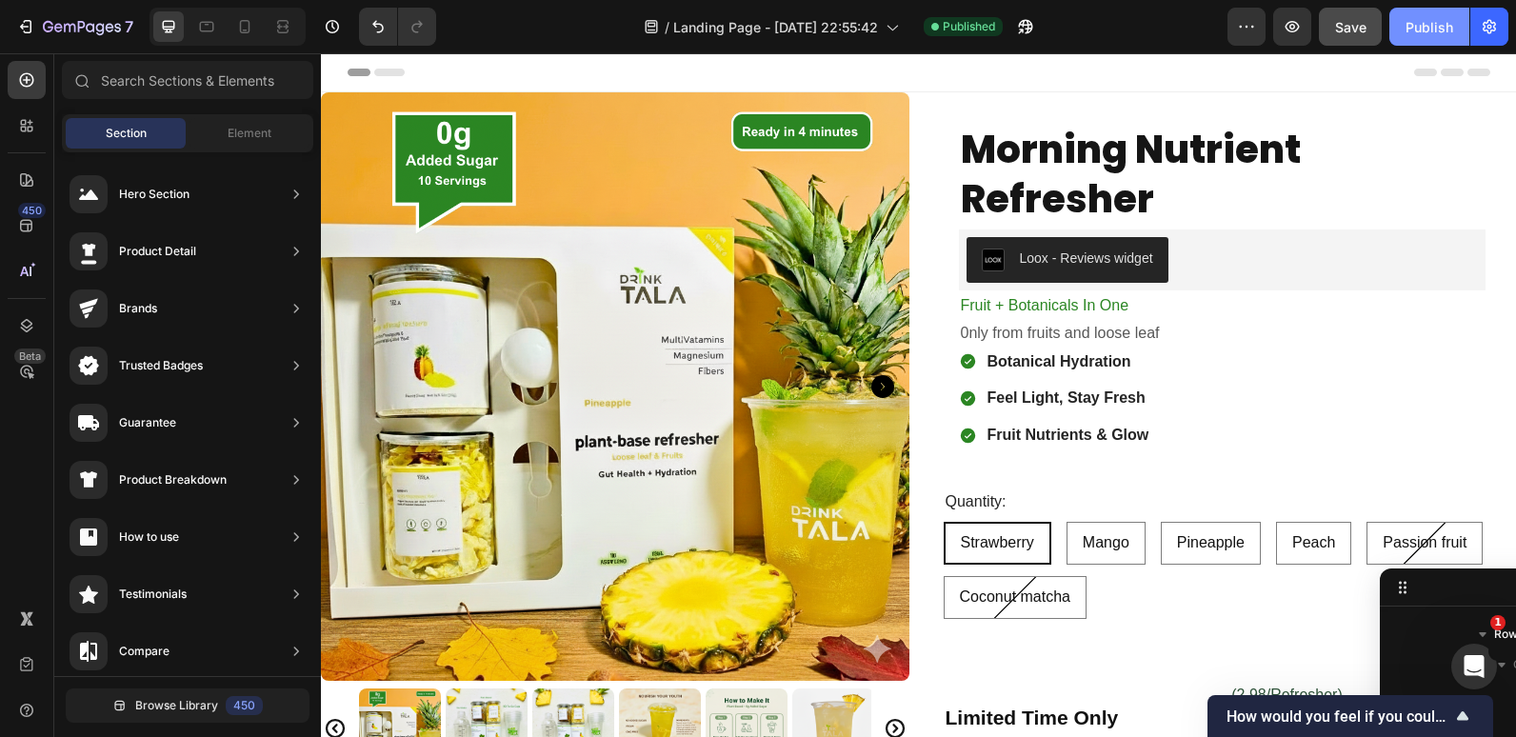
click at [1410, 22] on div "Publish" at bounding box center [1430, 27] width 48 height 20
click at [1099, 257] on div "Loox - Reviews widget" at bounding box center [1086, 259] width 133 height 20
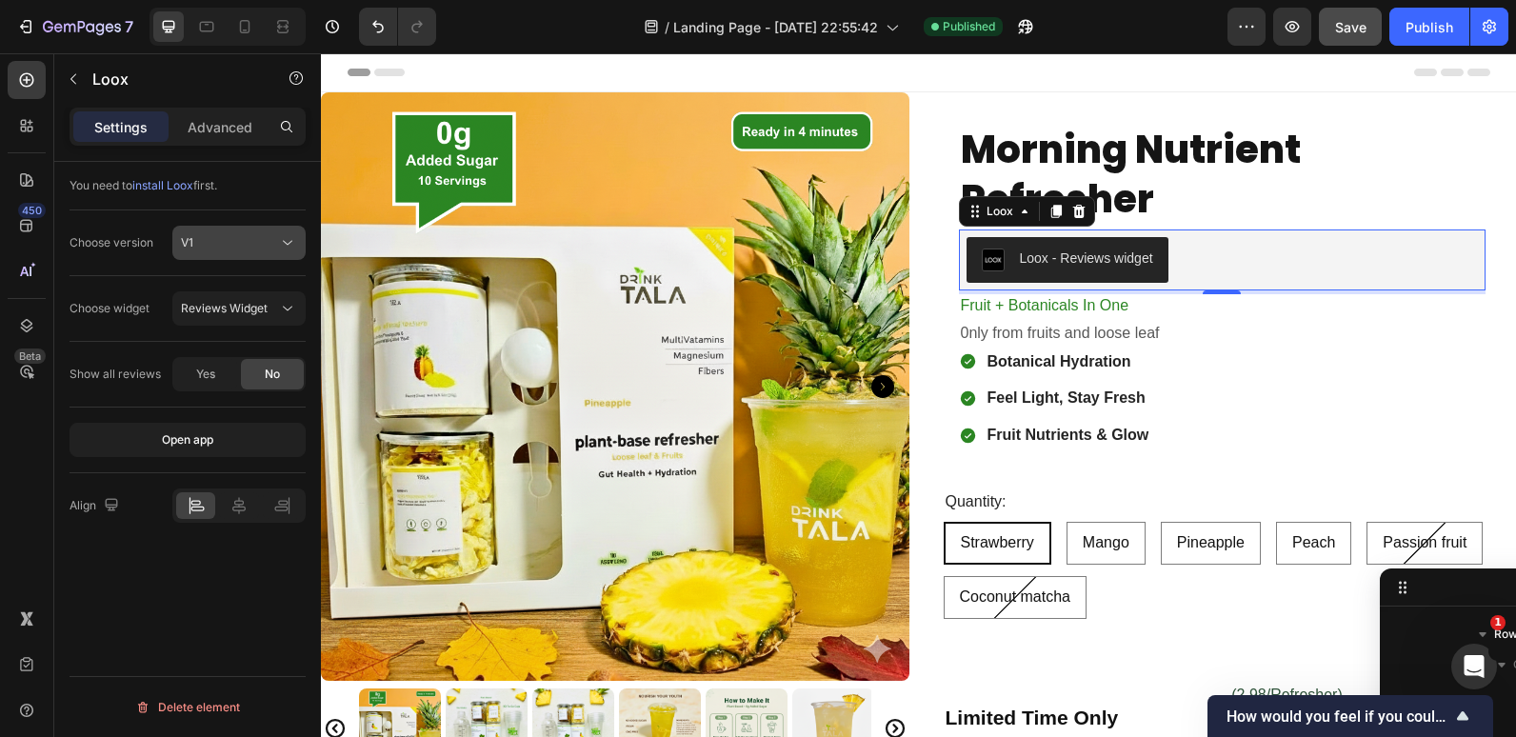
click at [284, 247] on icon at bounding box center [287, 242] width 19 height 19
click at [115, 338] on div "Choose widget Reviews Widget" at bounding box center [188, 309] width 236 height 66
click at [279, 304] on icon at bounding box center [287, 308] width 19 height 19
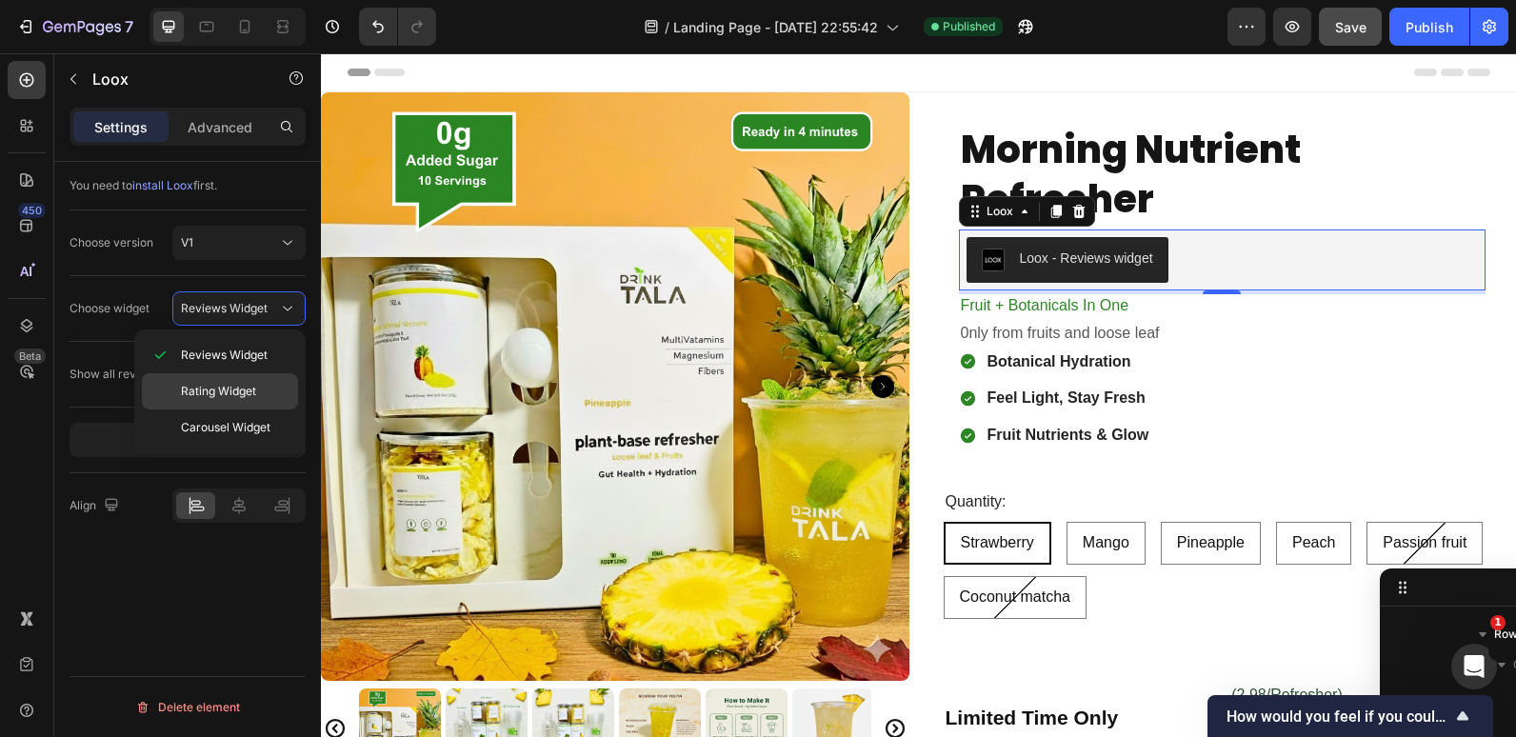
click at [253, 383] on span "Rating Widget" at bounding box center [218, 391] width 75 height 17
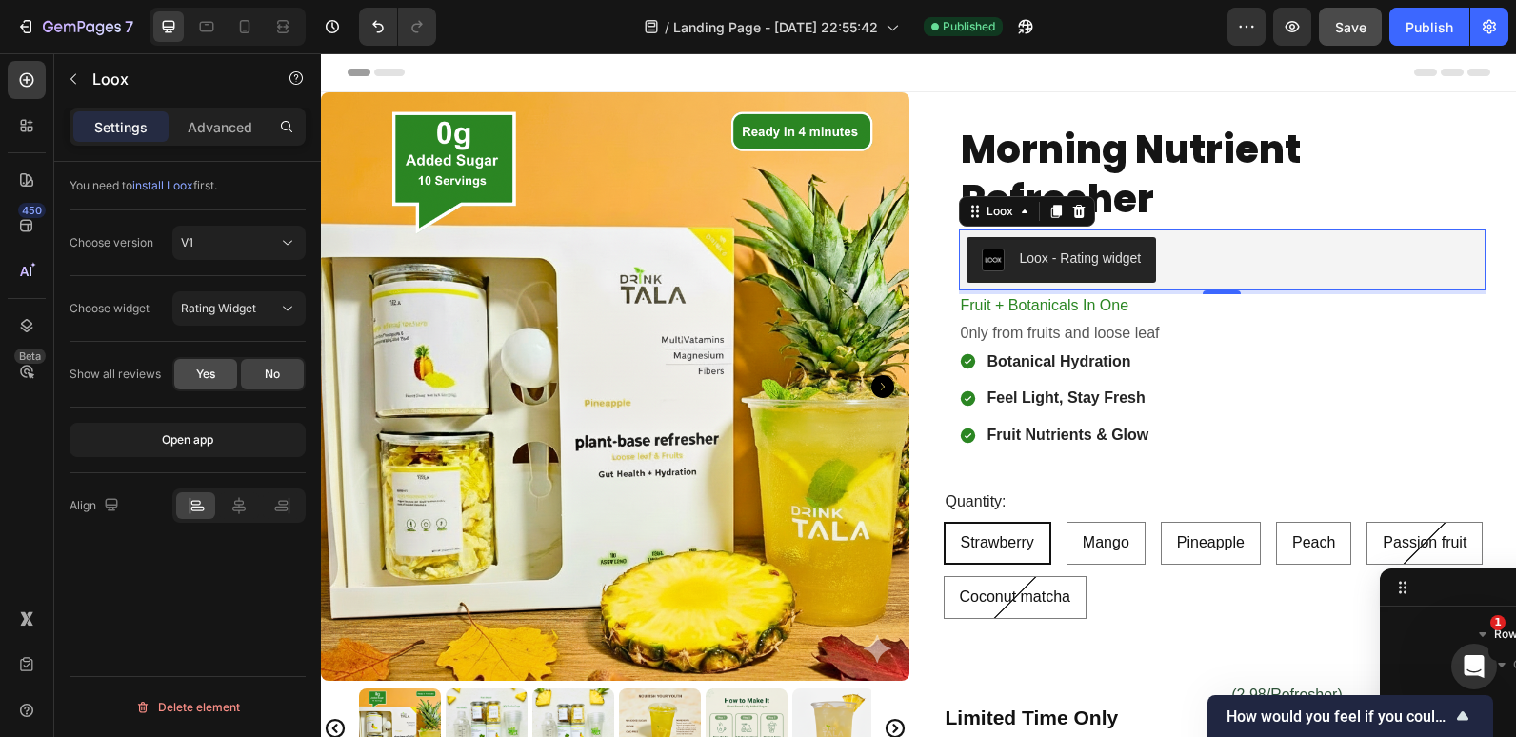
click at [216, 383] on div "Yes" at bounding box center [205, 374] width 63 height 30
click at [227, 450] on button "Open app" at bounding box center [188, 440] width 236 height 34
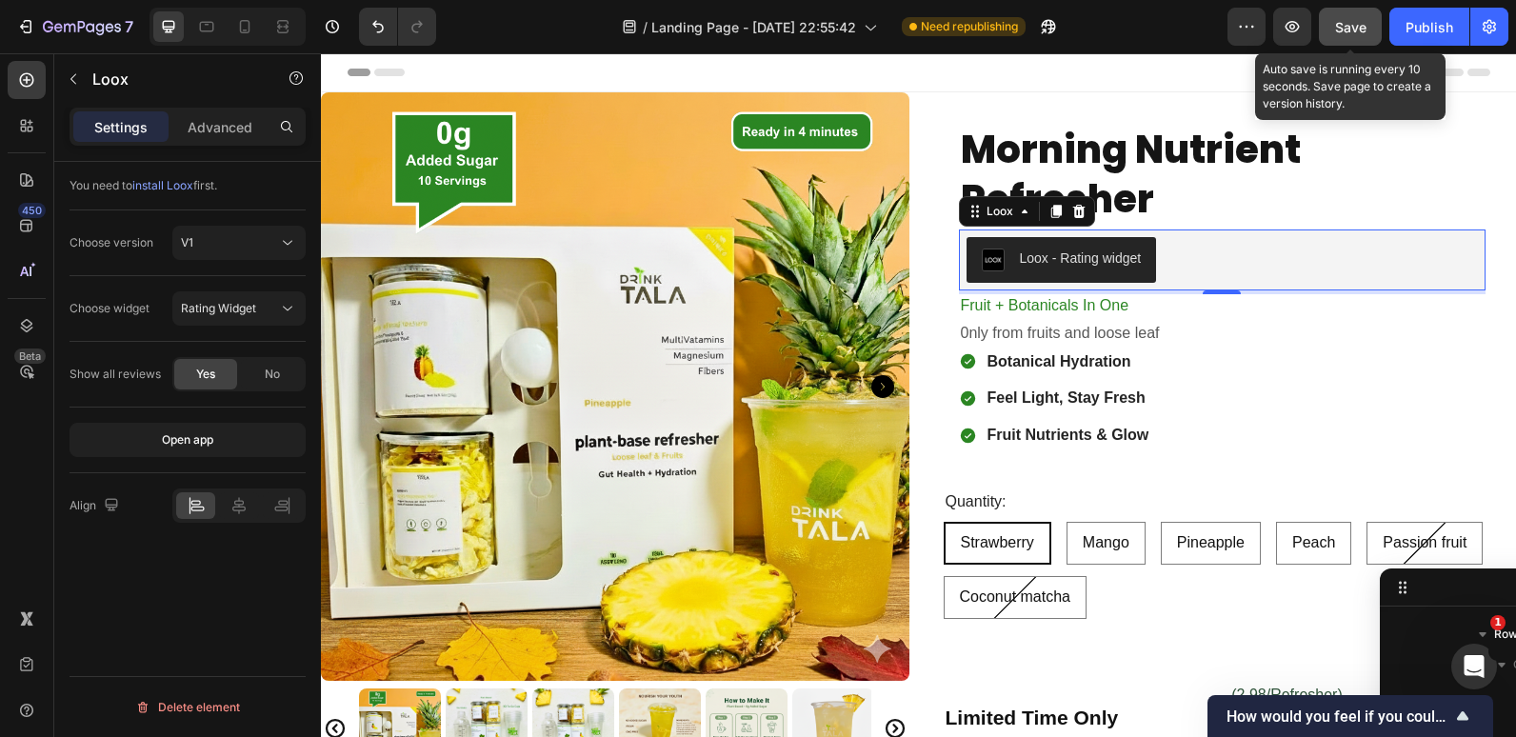
click at [1356, 30] on span "Save" at bounding box center [1350, 27] width 31 height 16
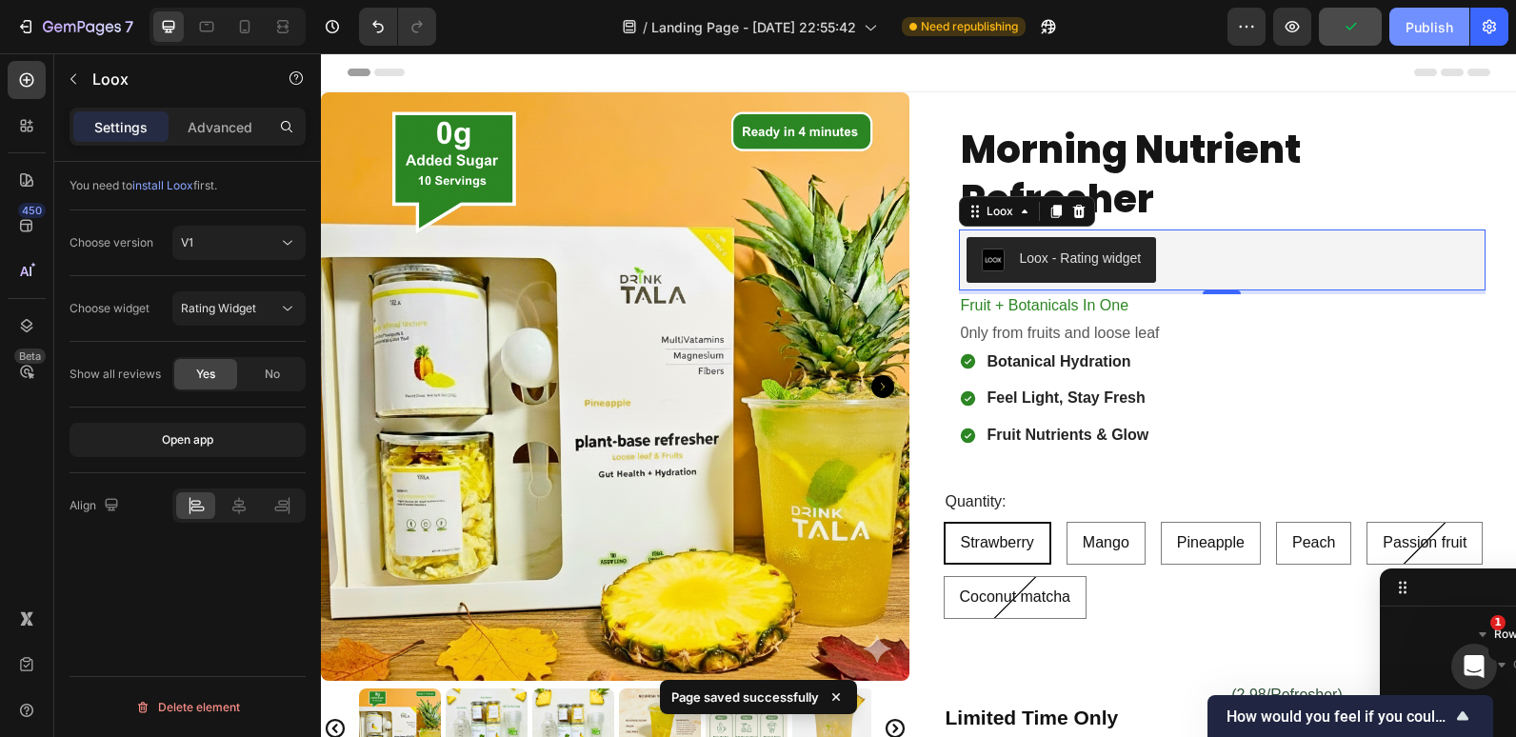
click at [1416, 11] on button "Publish" at bounding box center [1429, 27] width 80 height 38
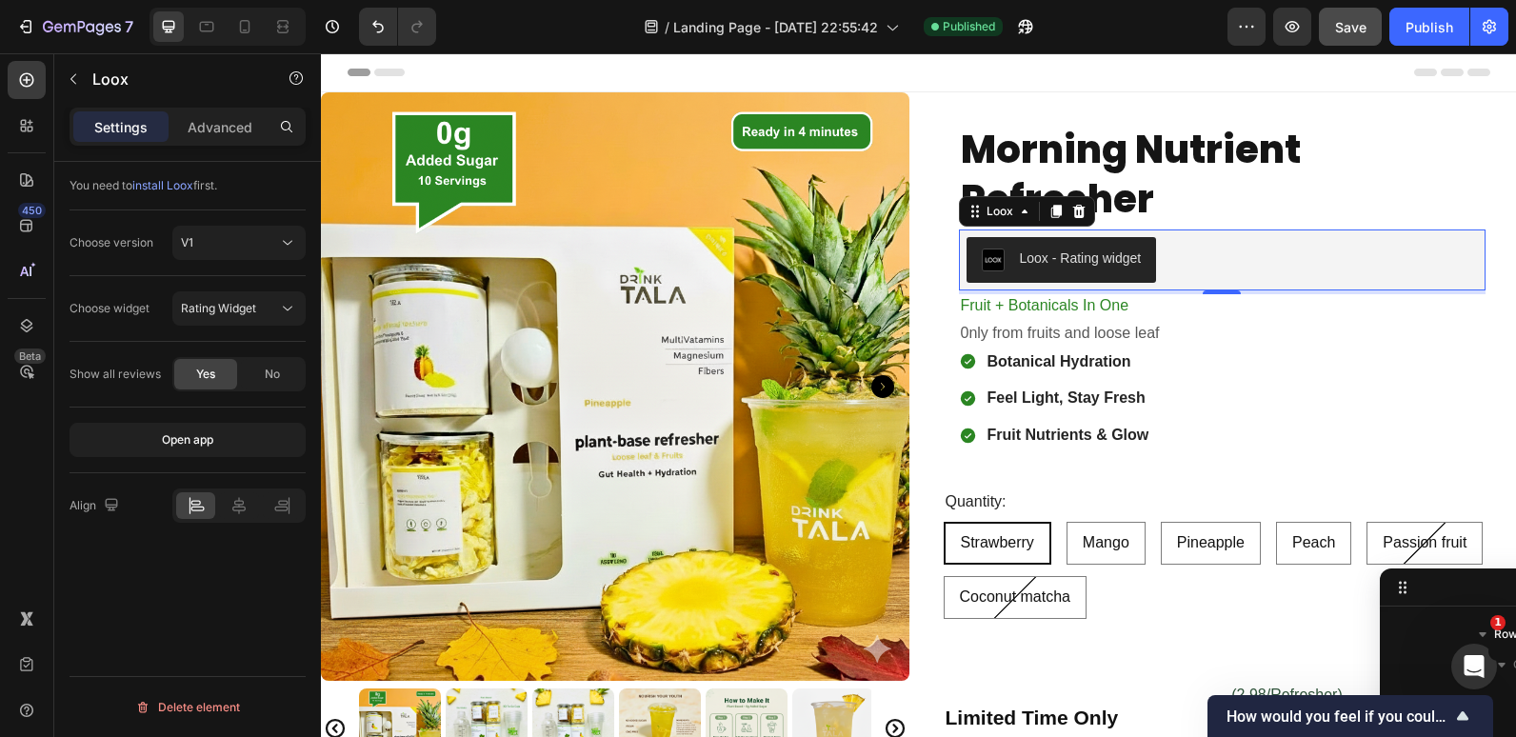
click at [1024, 263] on div "Loox - Rating widget" at bounding box center [1081, 259] width 122 height 20
click at [267, 309] on div "Rating Widget" at bounding box center [229, 308] width 97 height 17
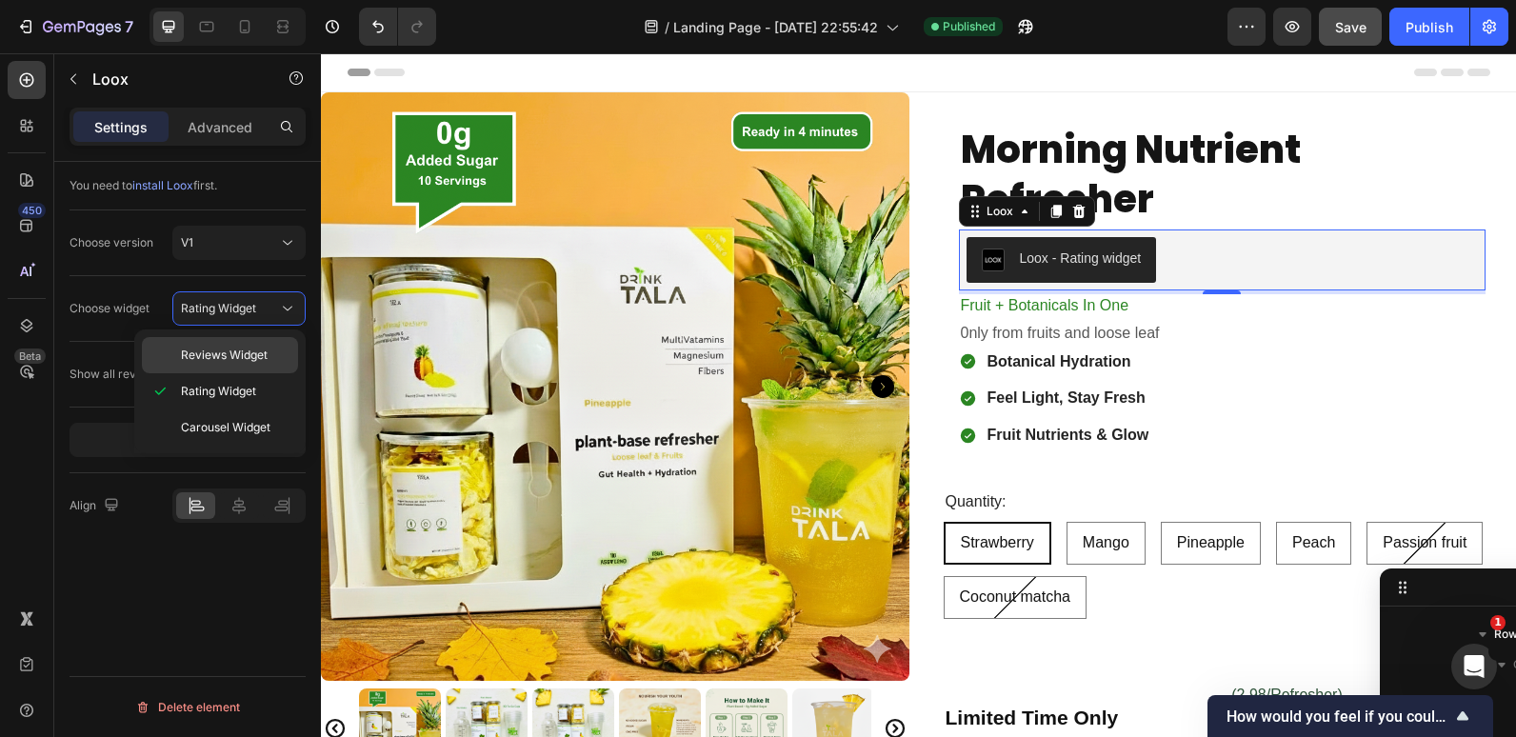
click at [246, 352] on span "Reviews Widget" at bounding box center [224, 355] width 87 height 17
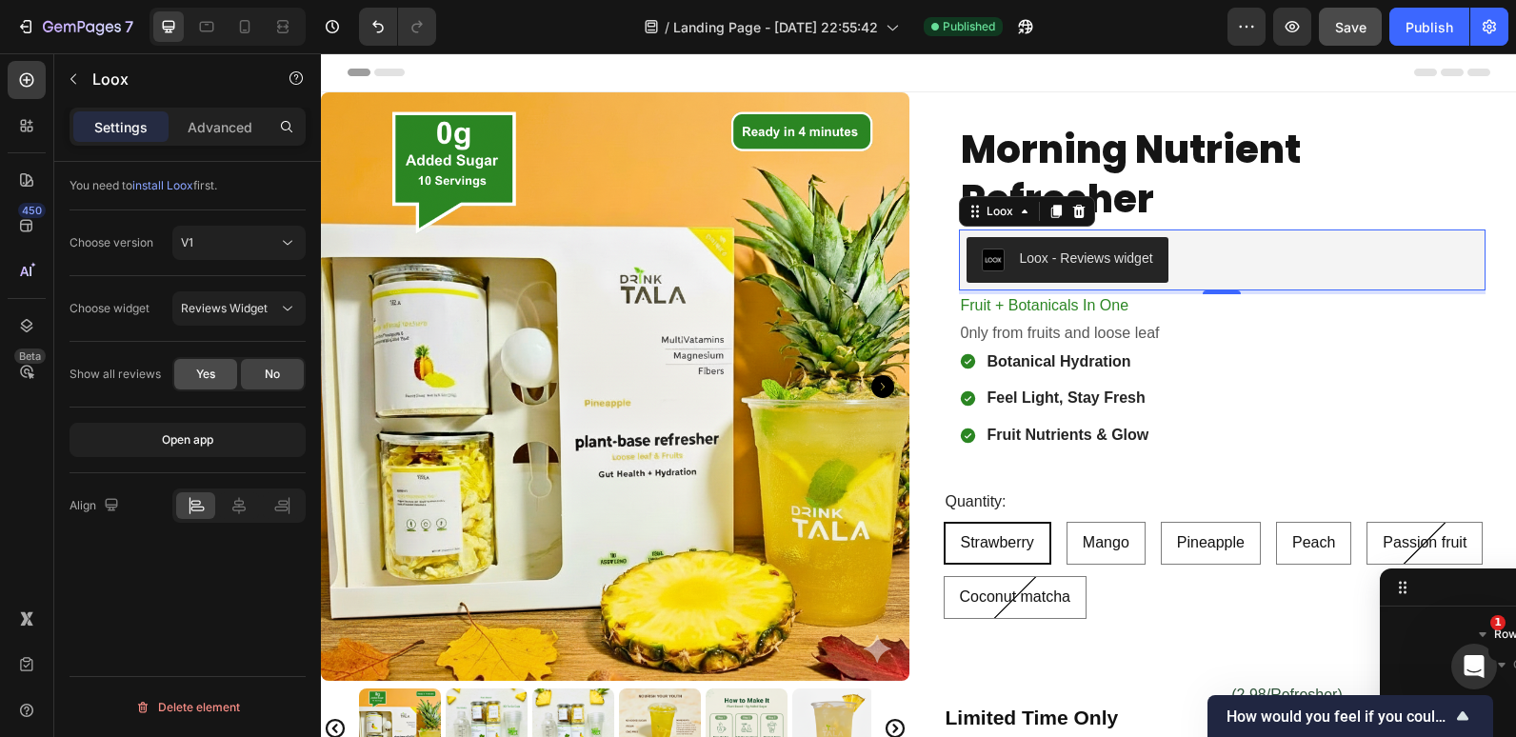
click at [191, 385] on div "Yes" at bounding box center [205, 374] width 63 height 30
click at [235, 26] on icon at bounding box center [244, 26] width 19 height 19
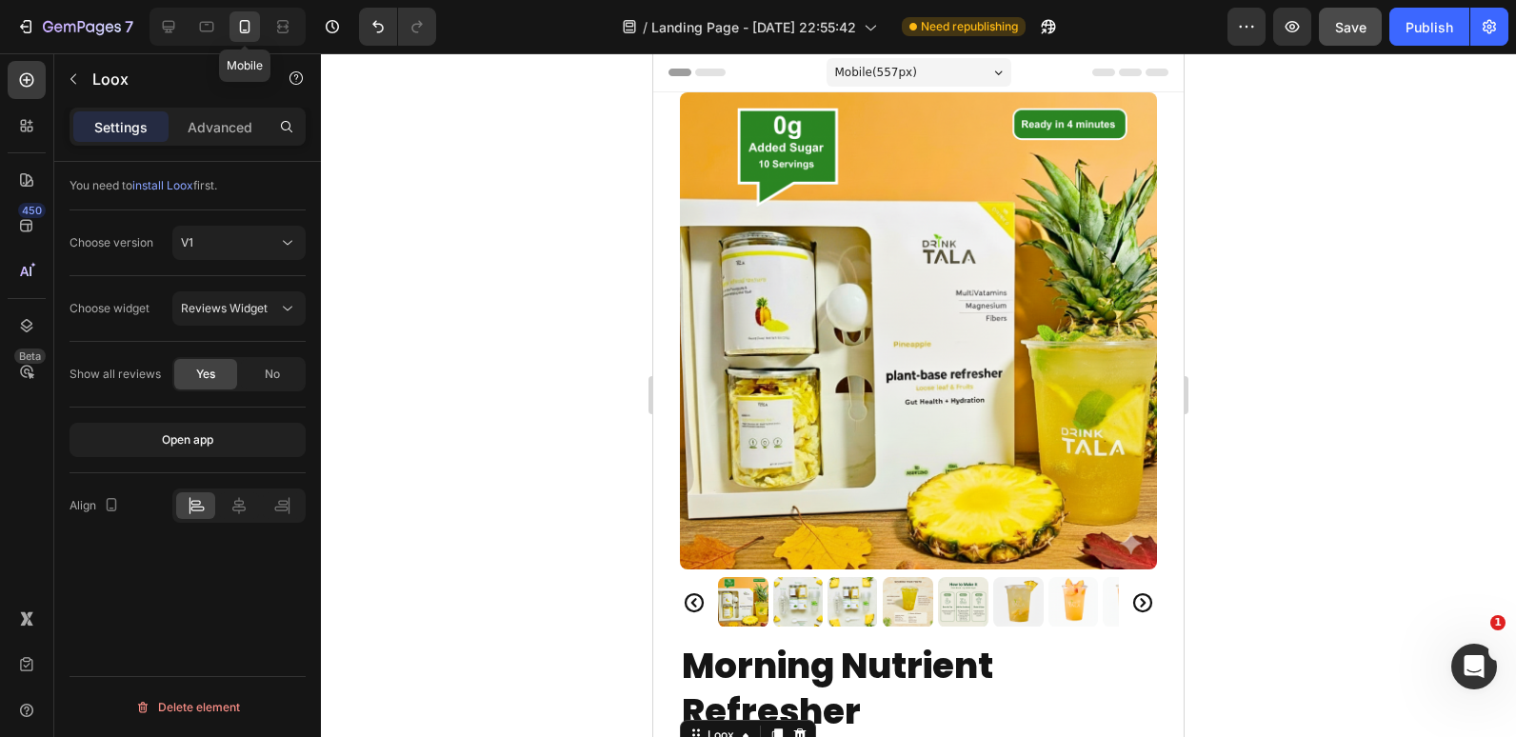
scroll to position [621, 0]
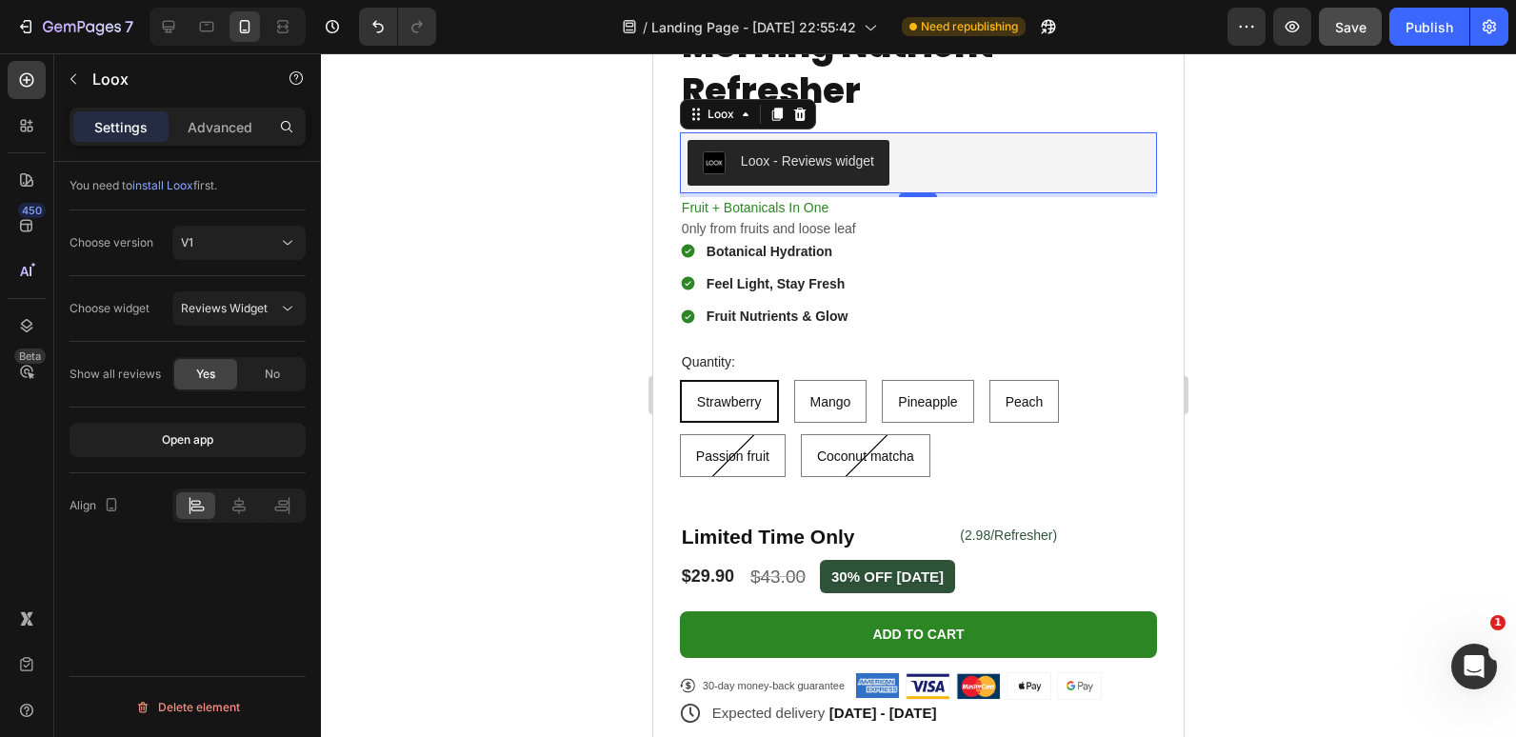
click at [755, 156] on div "Loox - Reviews widget" at bounding box center [807, 161] width 133 height 20
click at [1340, 25] on span "Save" at bounding box center [1350, 27] width 31 height 16
click at [1419, 24] on div "Publish" at bounding box center [1430, 27] width 48 height 20
click at [174, 184] on span "install Loox" at bounding box center [162, 185] width 61 height 14
click at [930, 160] on div "Loox - Reviews widget" at bounding box center [919, 163] width 462 height 46
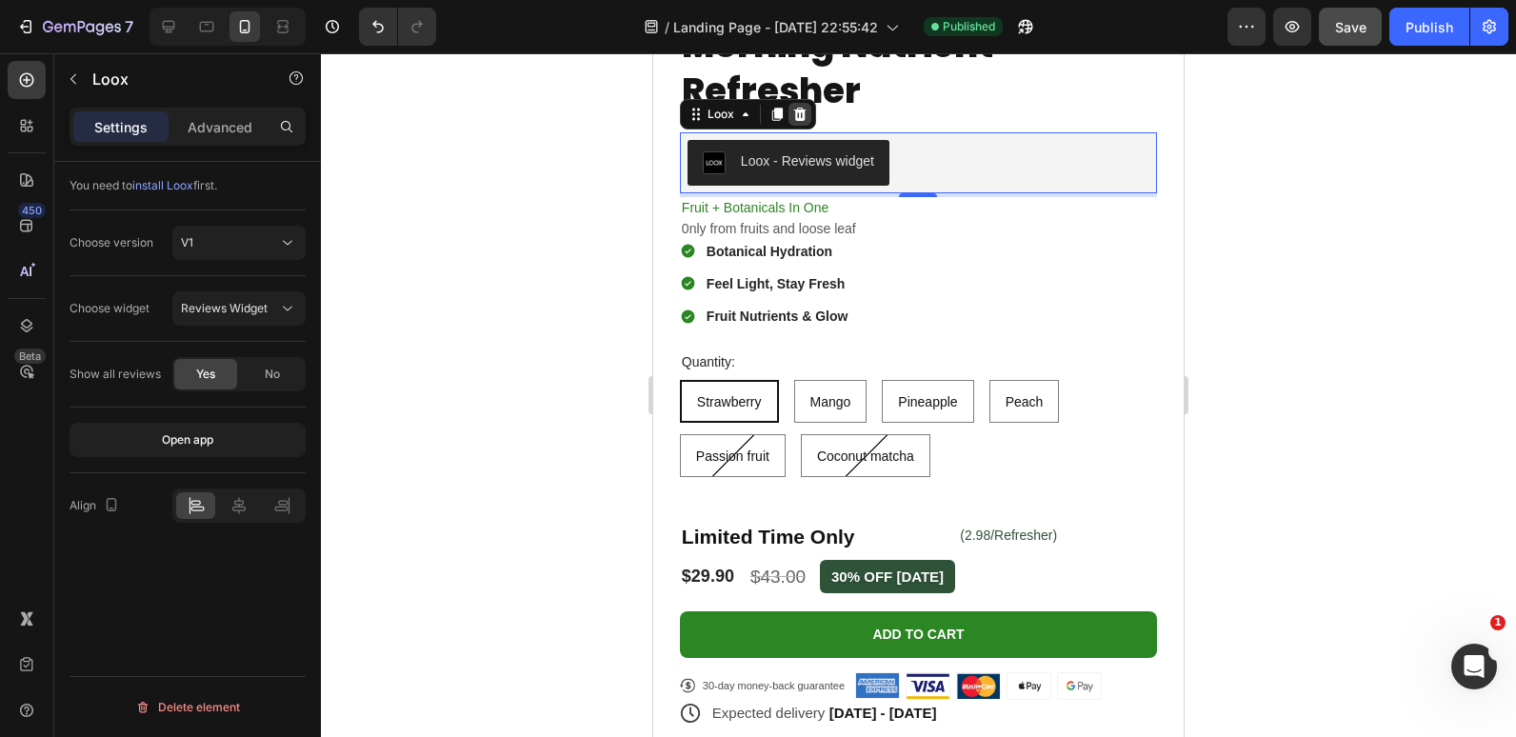
click at [799, 108] on icon at bounding box center [799, 114] width 12 height 13
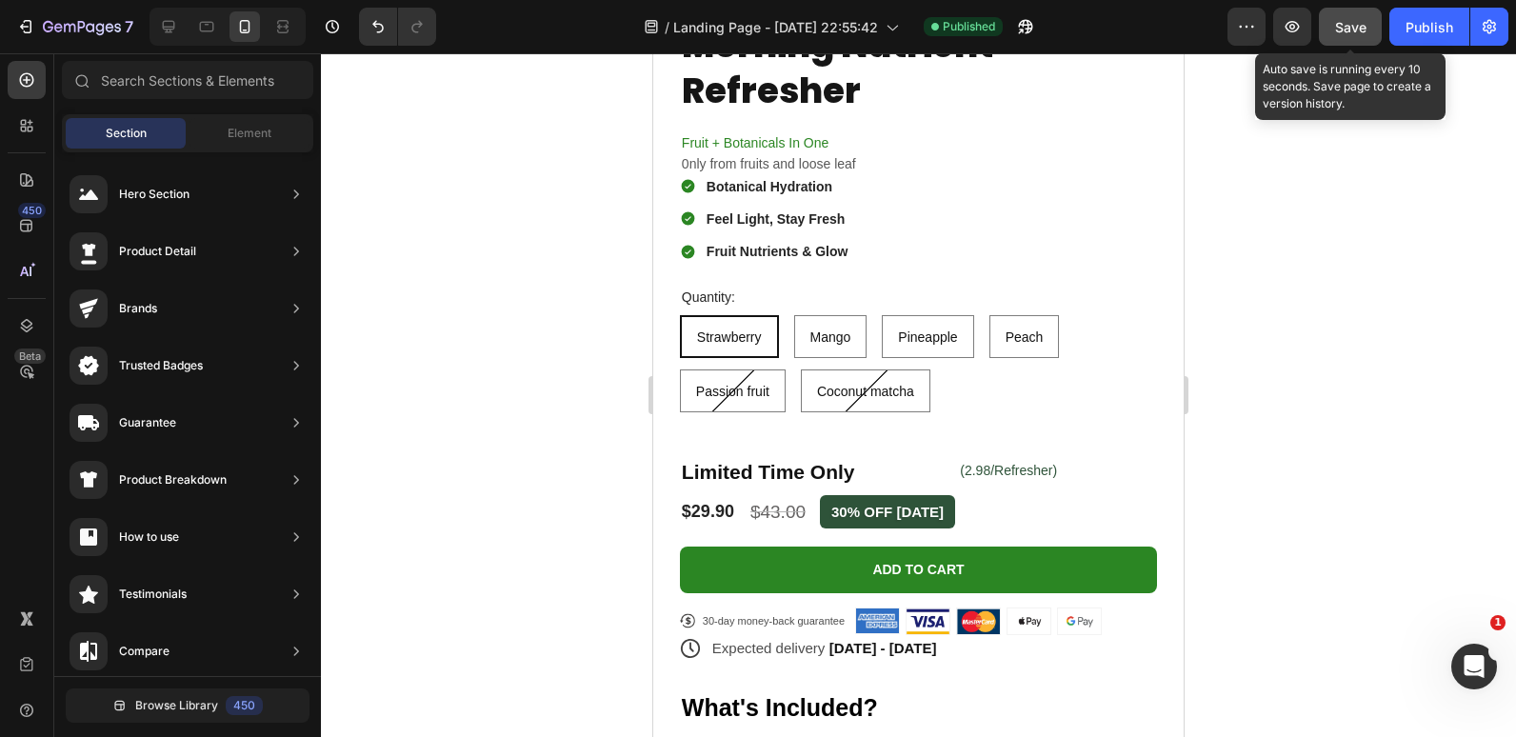
click at [1361, 19] on span "Save" at bounding box center [1350, 27] width 31 height 16
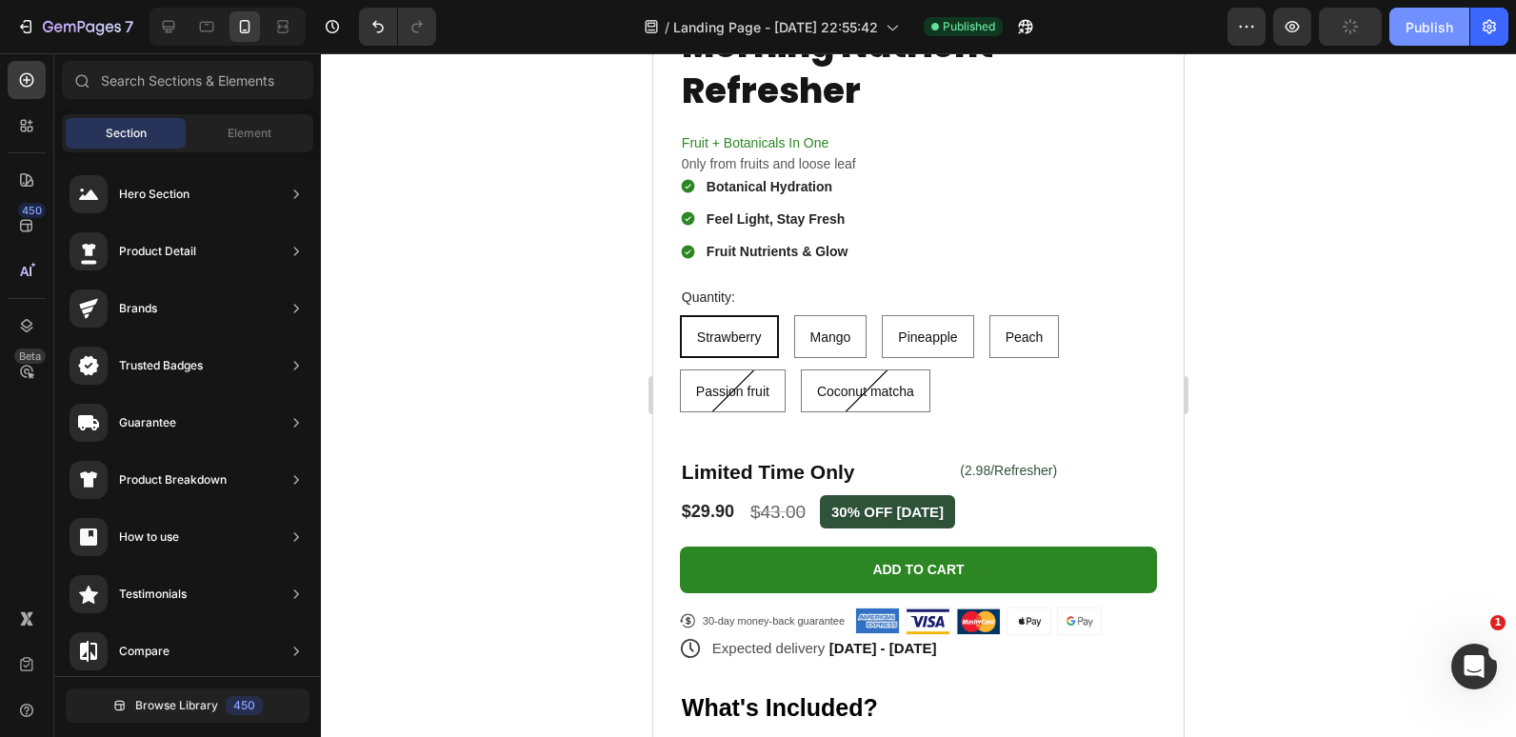
click at [1404, 31] on button "Publish" at bounding box center [1429, 27] width 80 height 38
click at [199, 26] on icon at bounding box center [206, 26] width 19 height 19
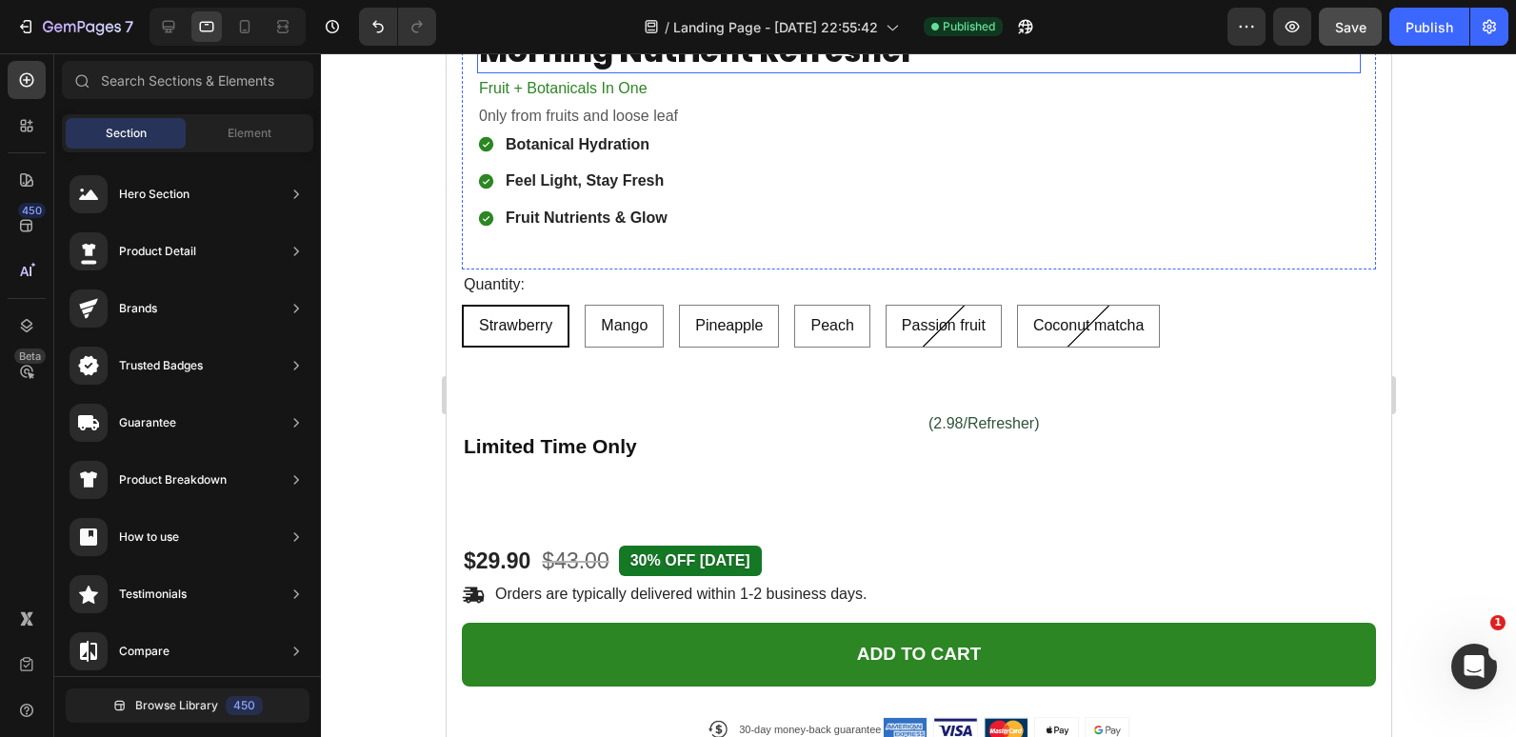
scroll to position [1188, 0]
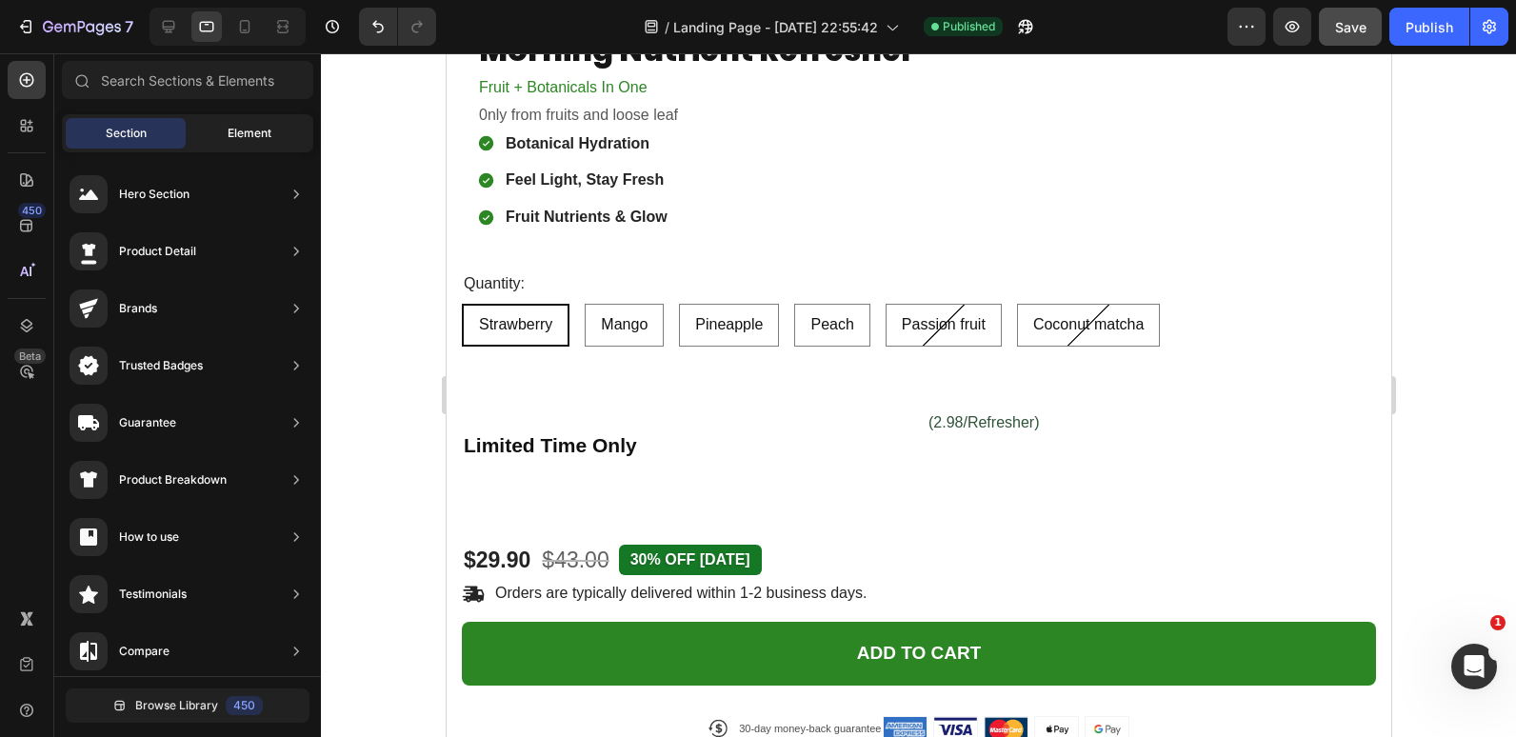
click at [245, 126] on span "Element" at bounding box center [250, 133] width 44 height 17
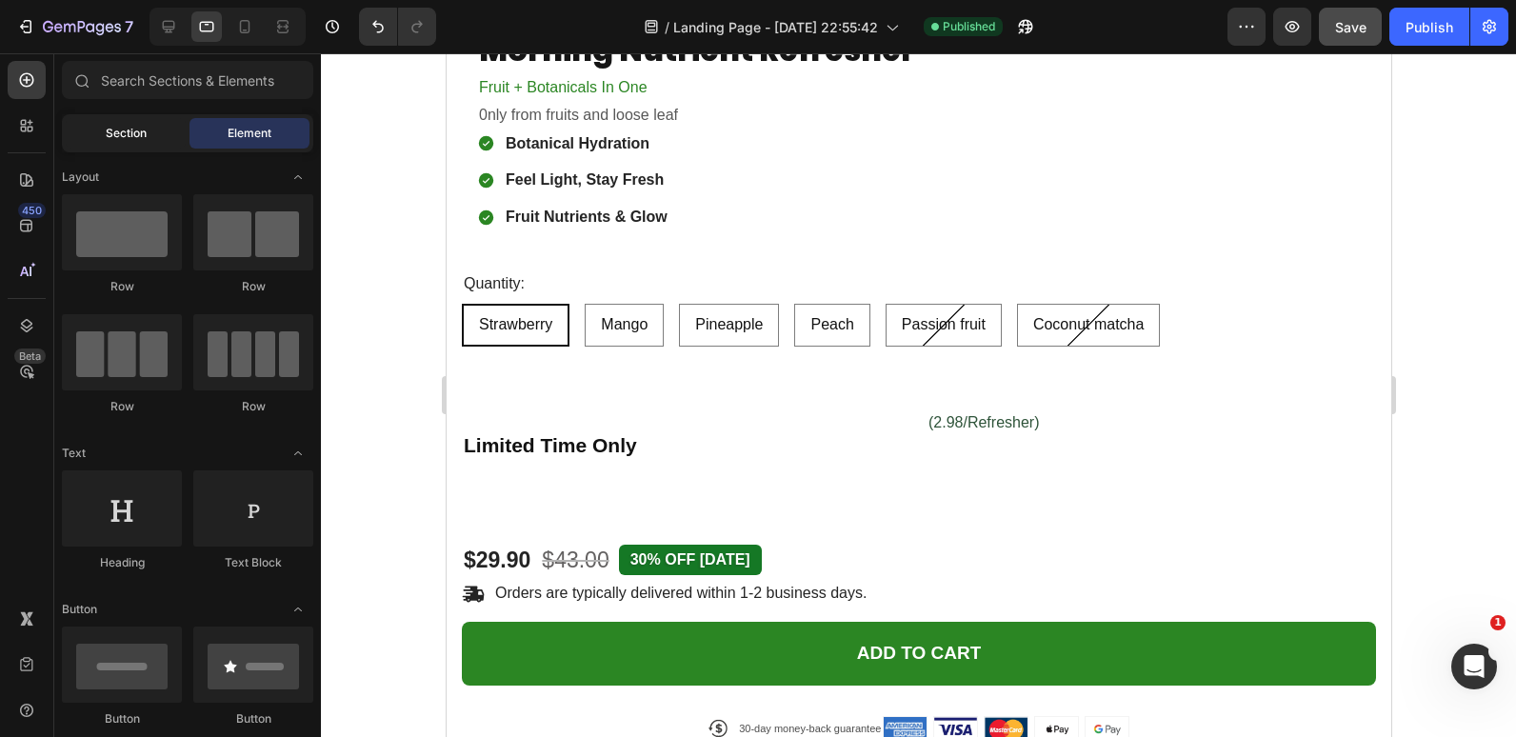
click at [134, 119] on div "Section" at bounding box center [126, 133] width 120 height 30
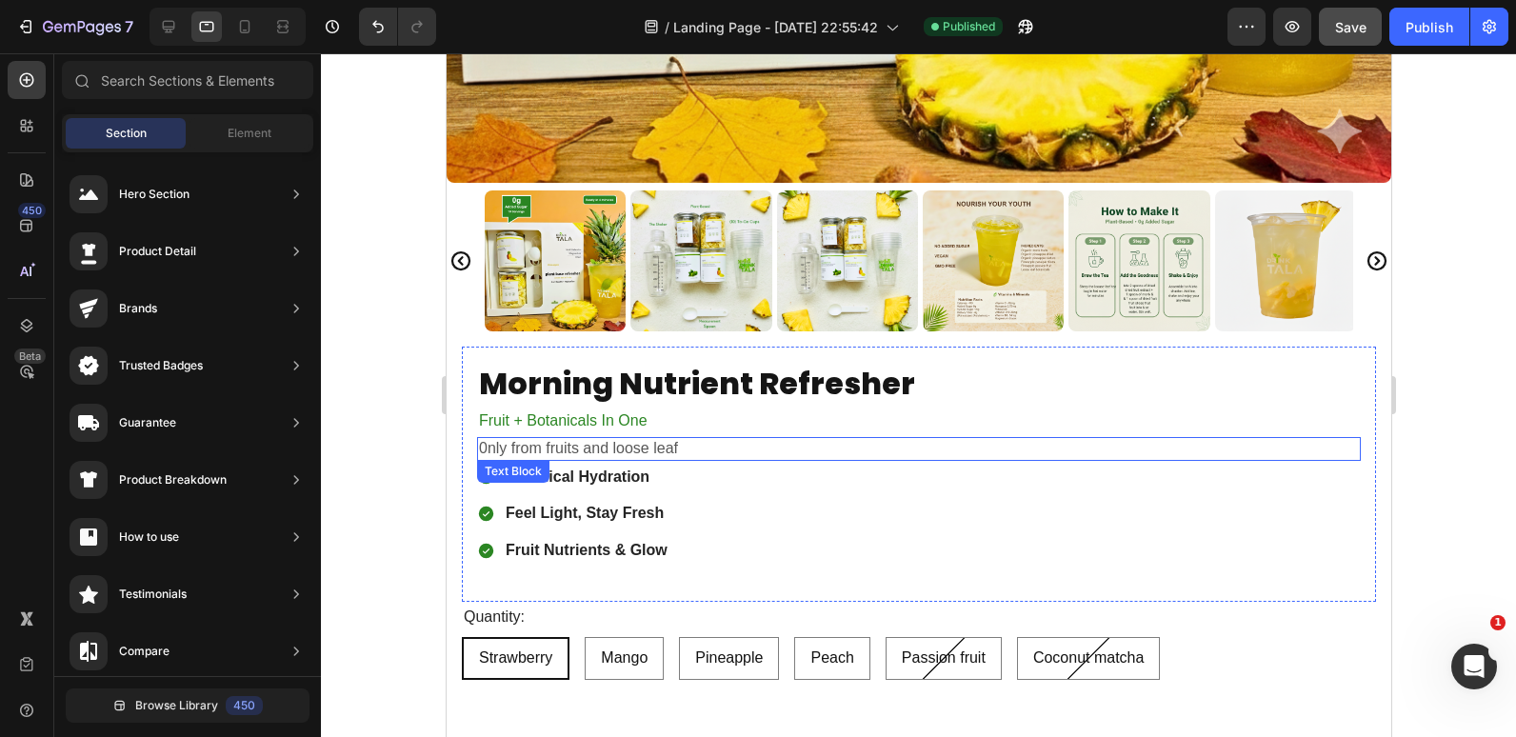
scroll to position [830, 0]
